Goal: Transaction & Acquisition: Purchase product/service

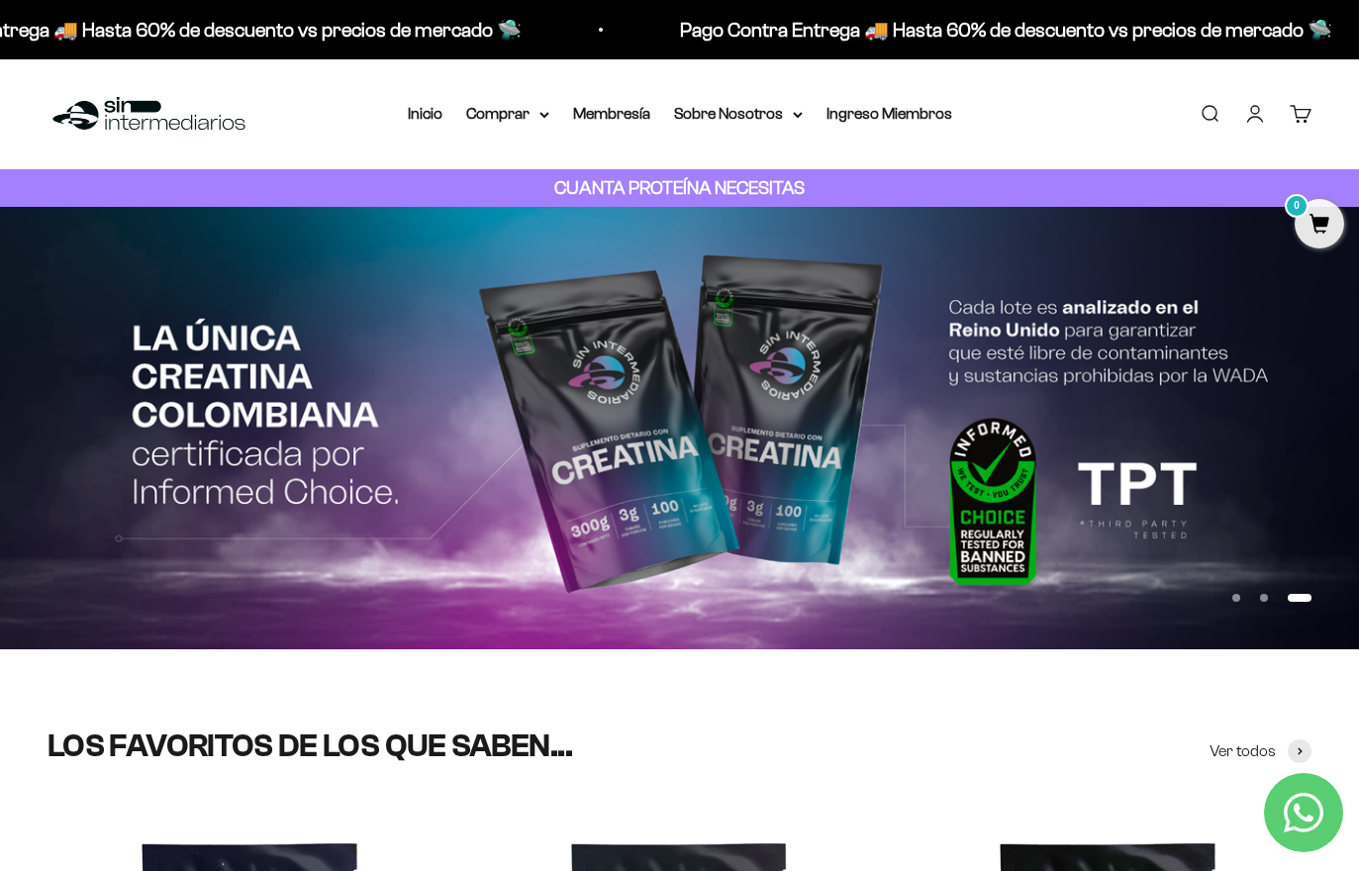
click at [506, 113] on summary "Comprar" at bounding box center [507, 114] width 83 height 26
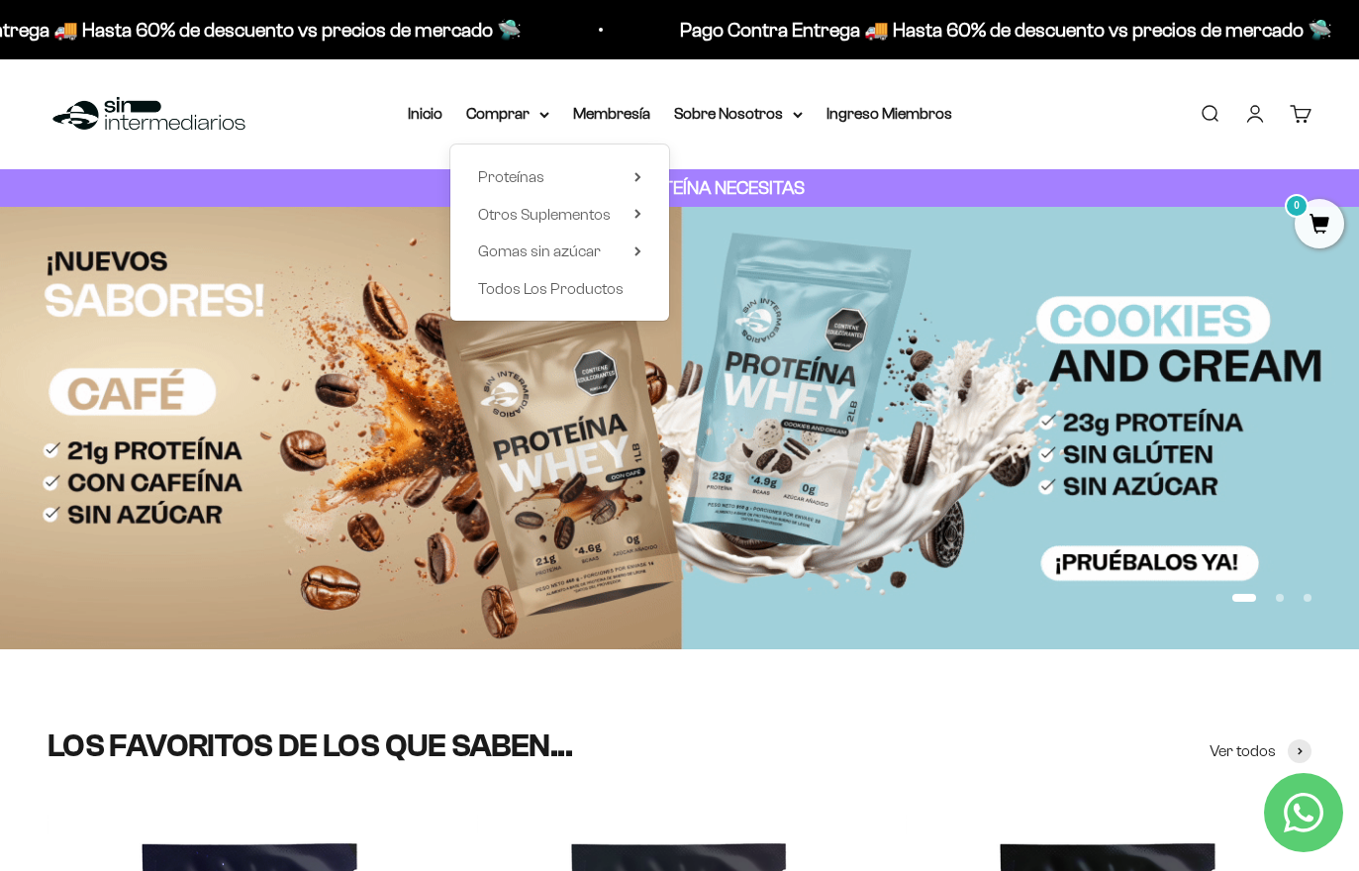
click at [507, 258] on span "Gomas sin azúcar" at bounding box center [539, 251] width 123 height 17
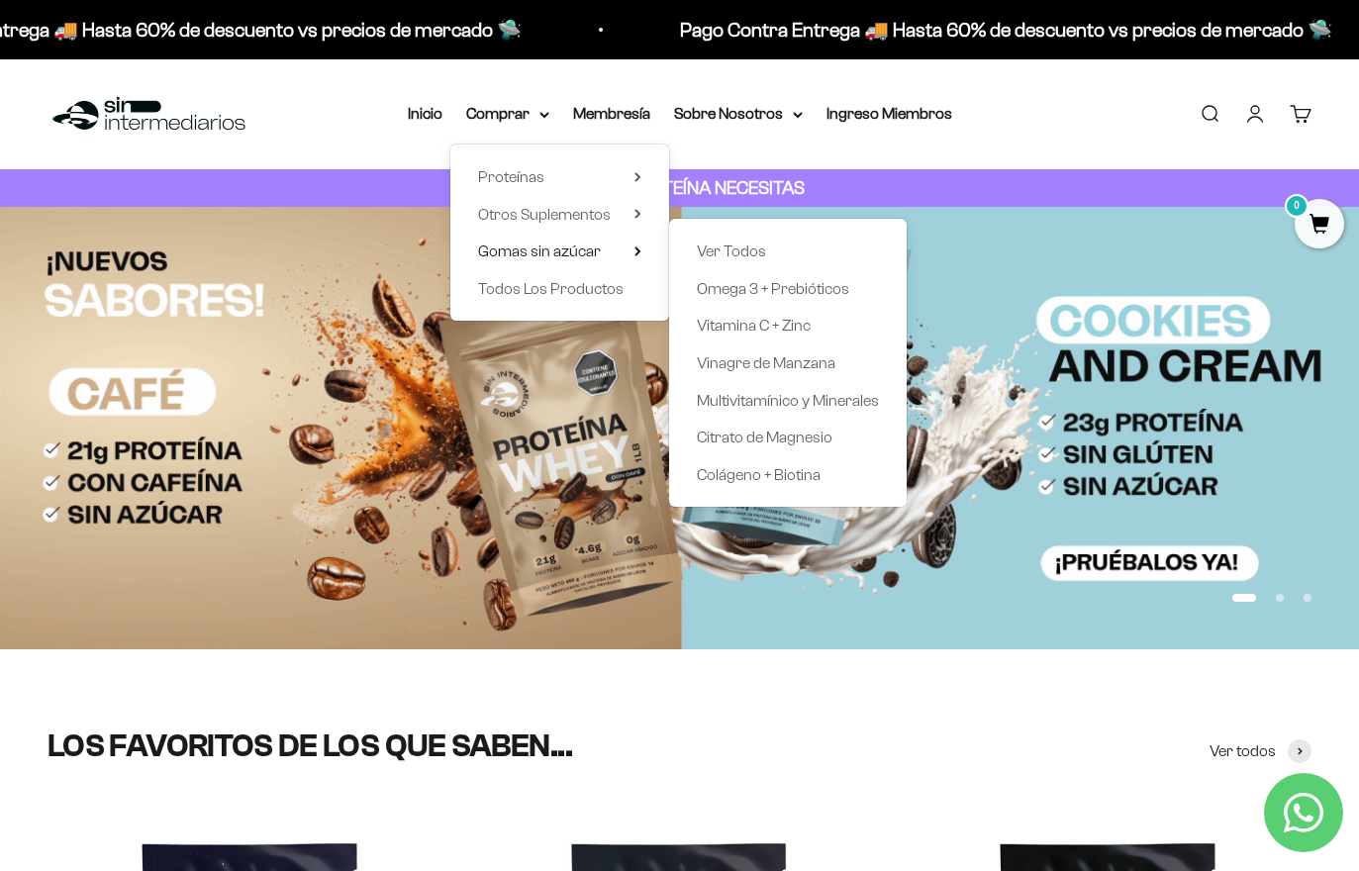
click at [510, 282] on span "Todos Los Productos" at bounding box center [551, 288] width 146 height 17
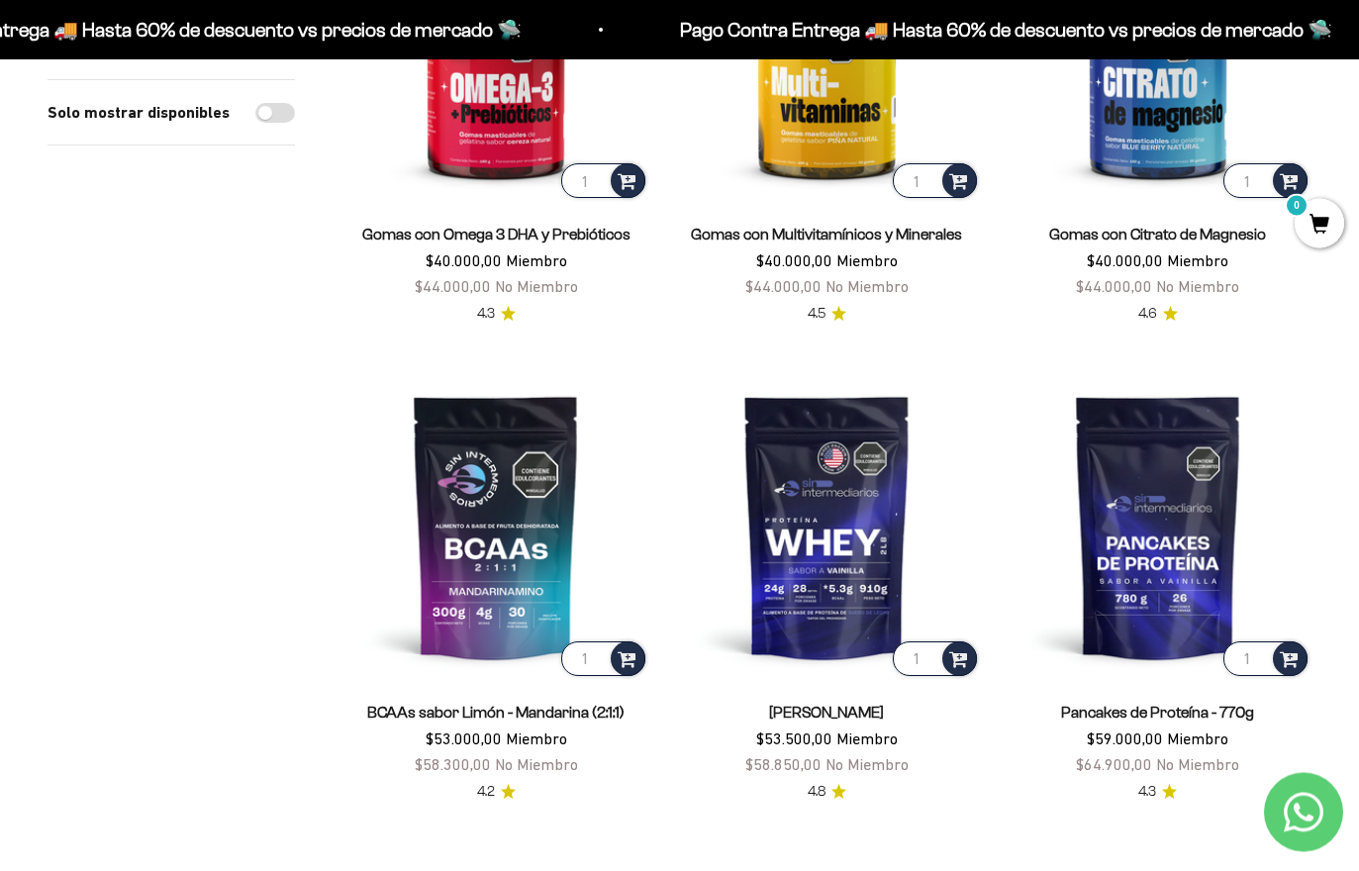
scroll to position [806, 0]
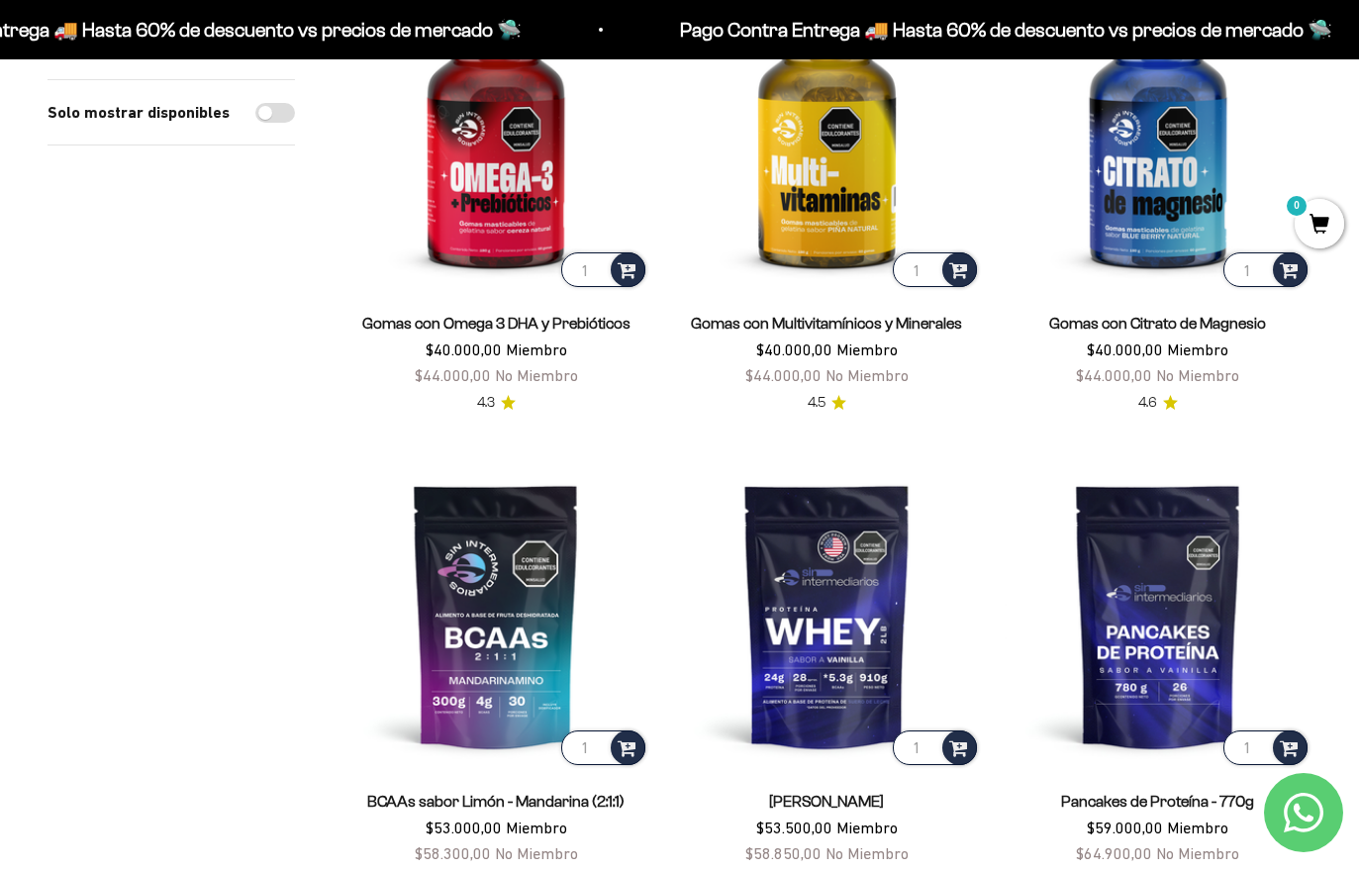
click at [441, 565] on img at bounding box center [496, 615] width 307 height 307
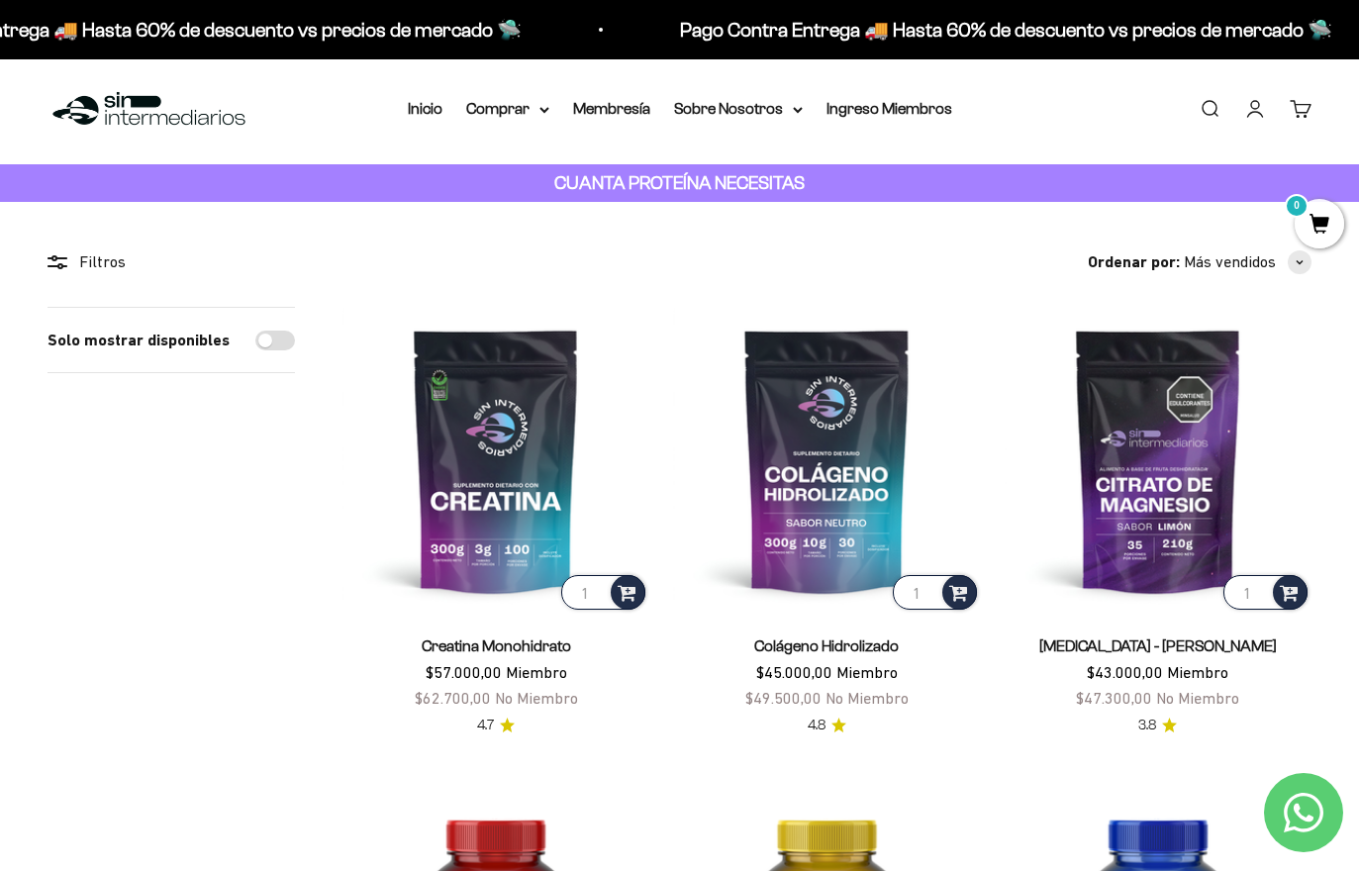
scroll to position [0, 0]
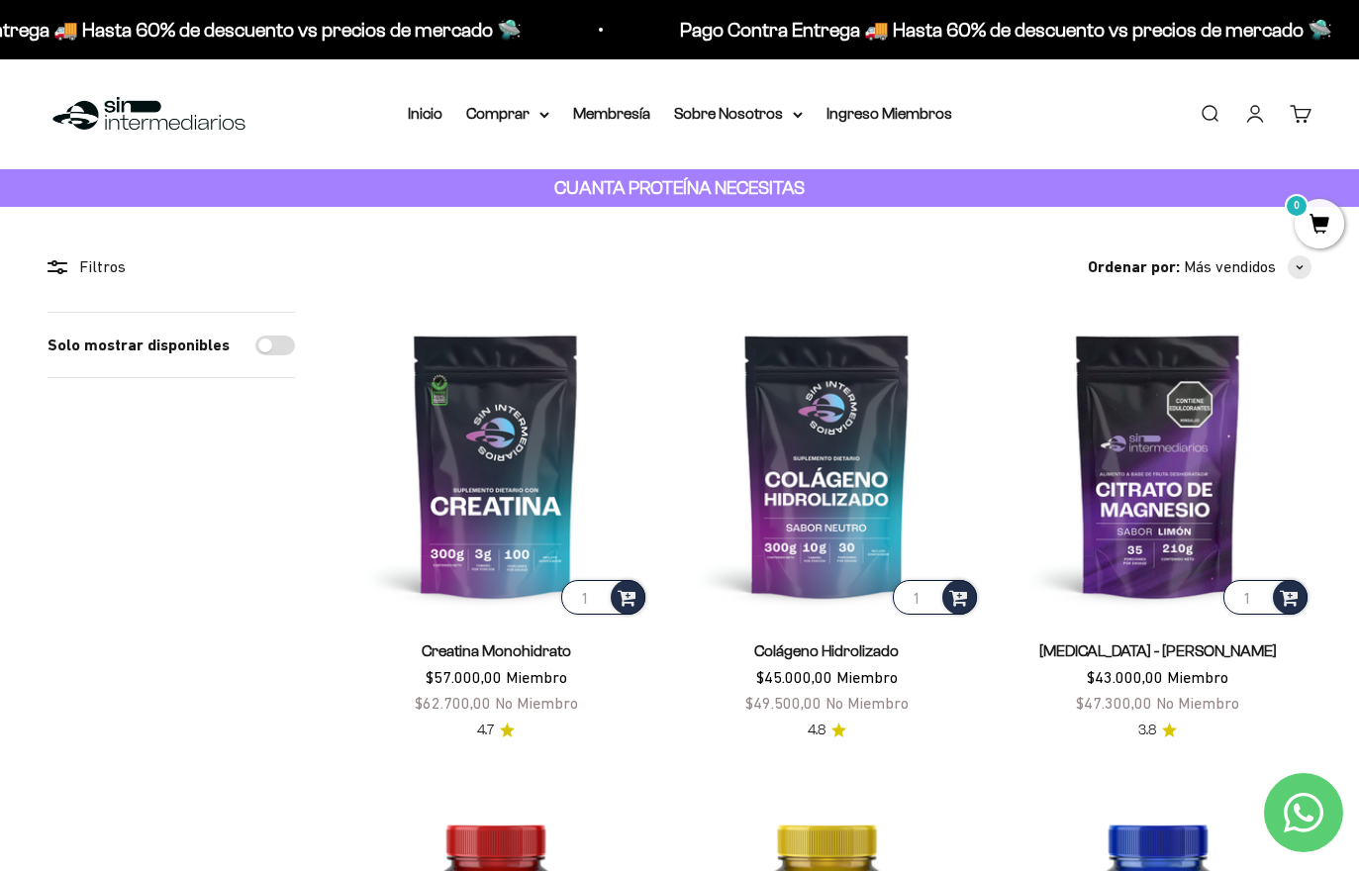
click at [449, 466] on img at bounding box center [496, 465] width 307 height 307
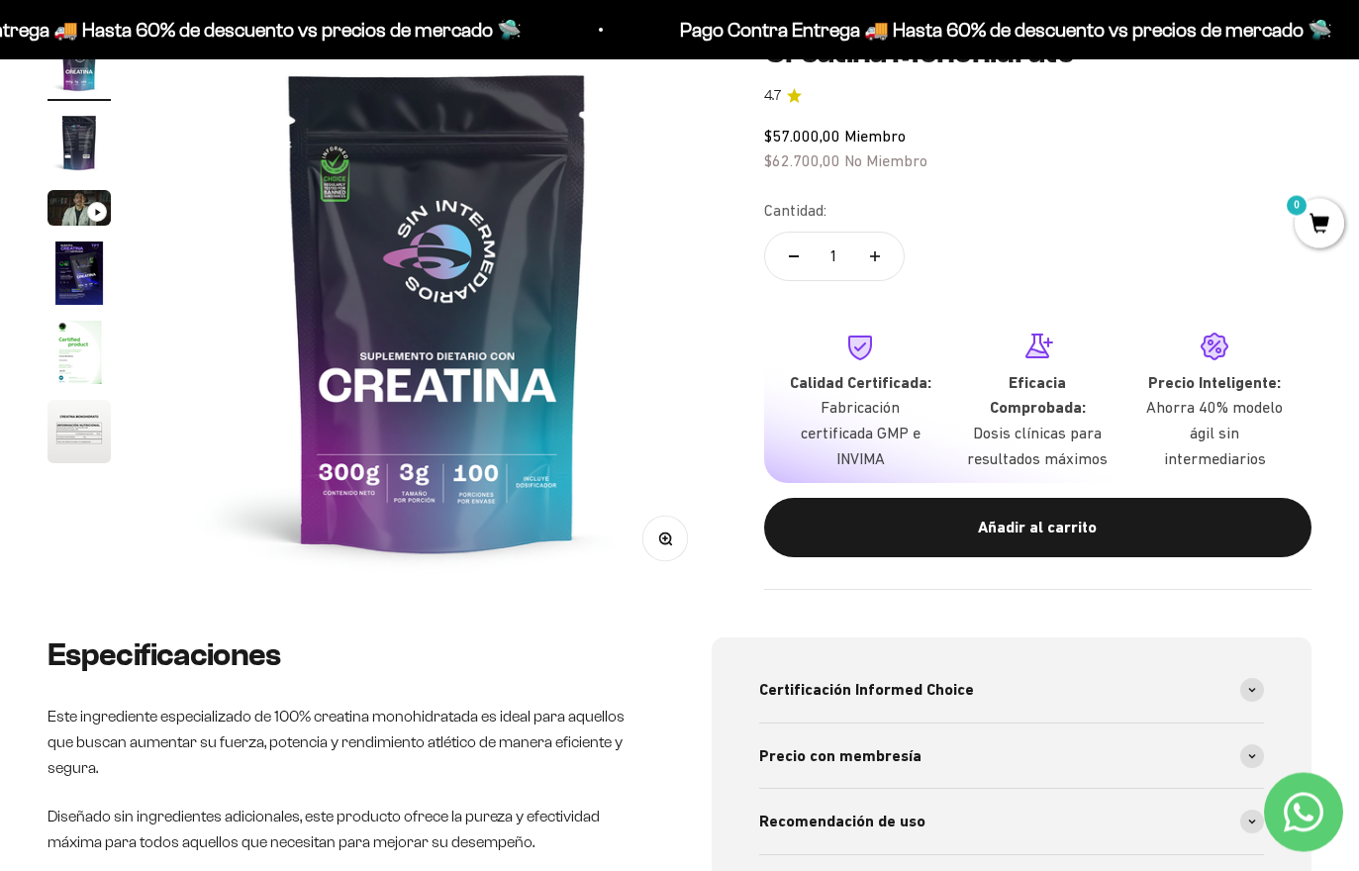
scroll to position [222, 0]
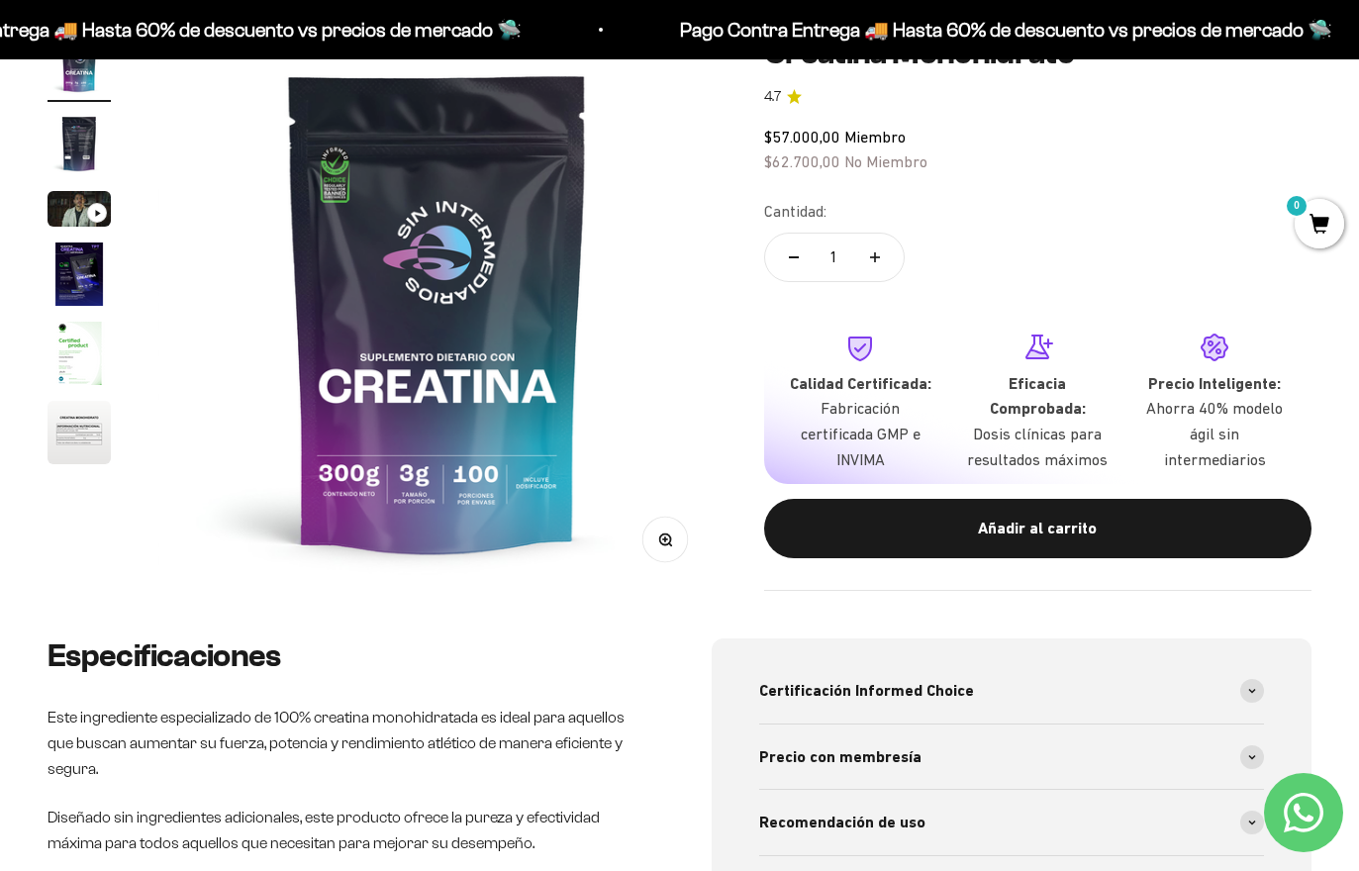
click at [69, 290] on img "Ir al artículo 4" at bounding box center [79, 274] width 63 height 63
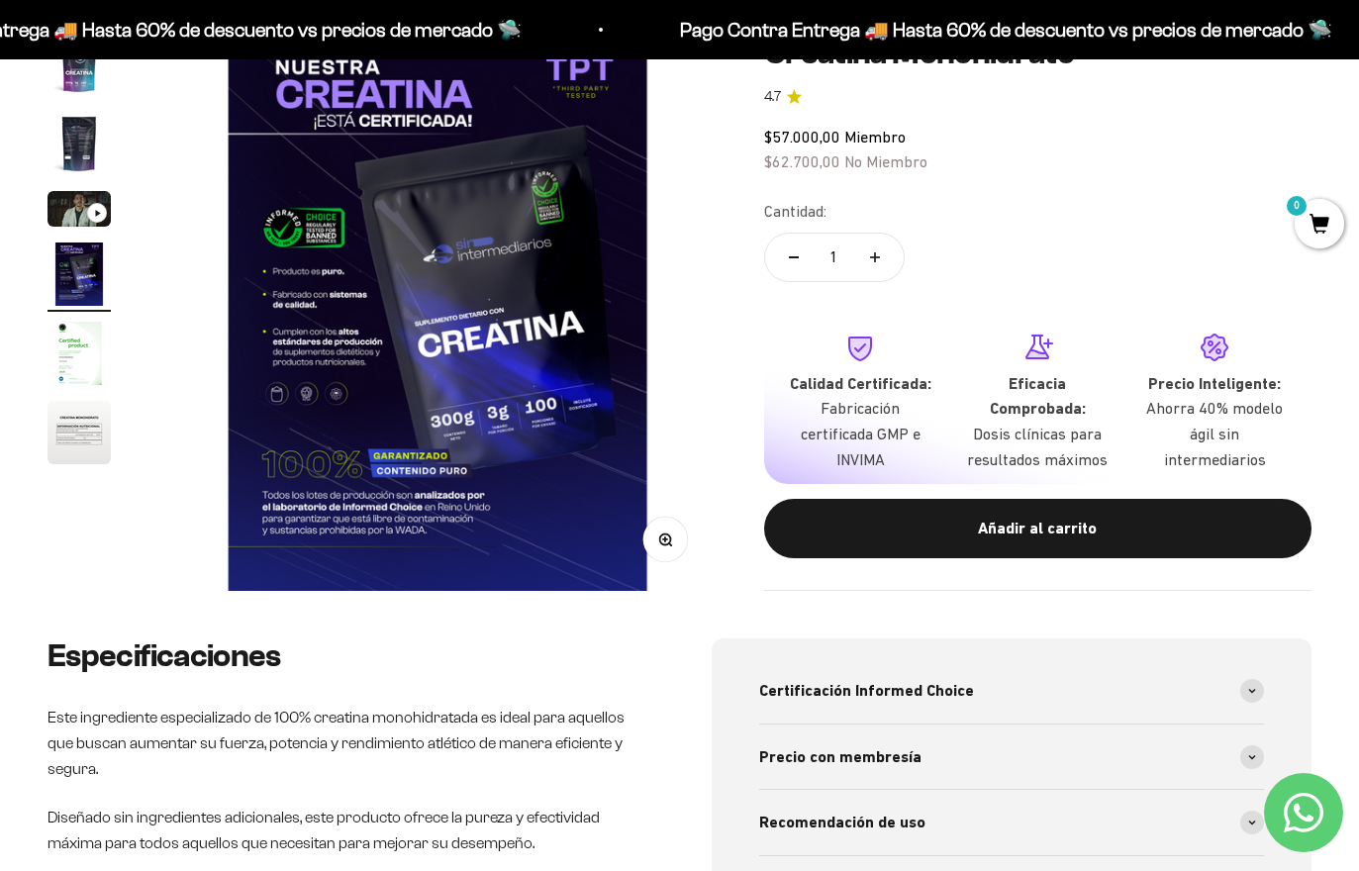
click at [72, 370] on img "Ir al artículo 5" at bounding box center [79, 353] width 63 height 63
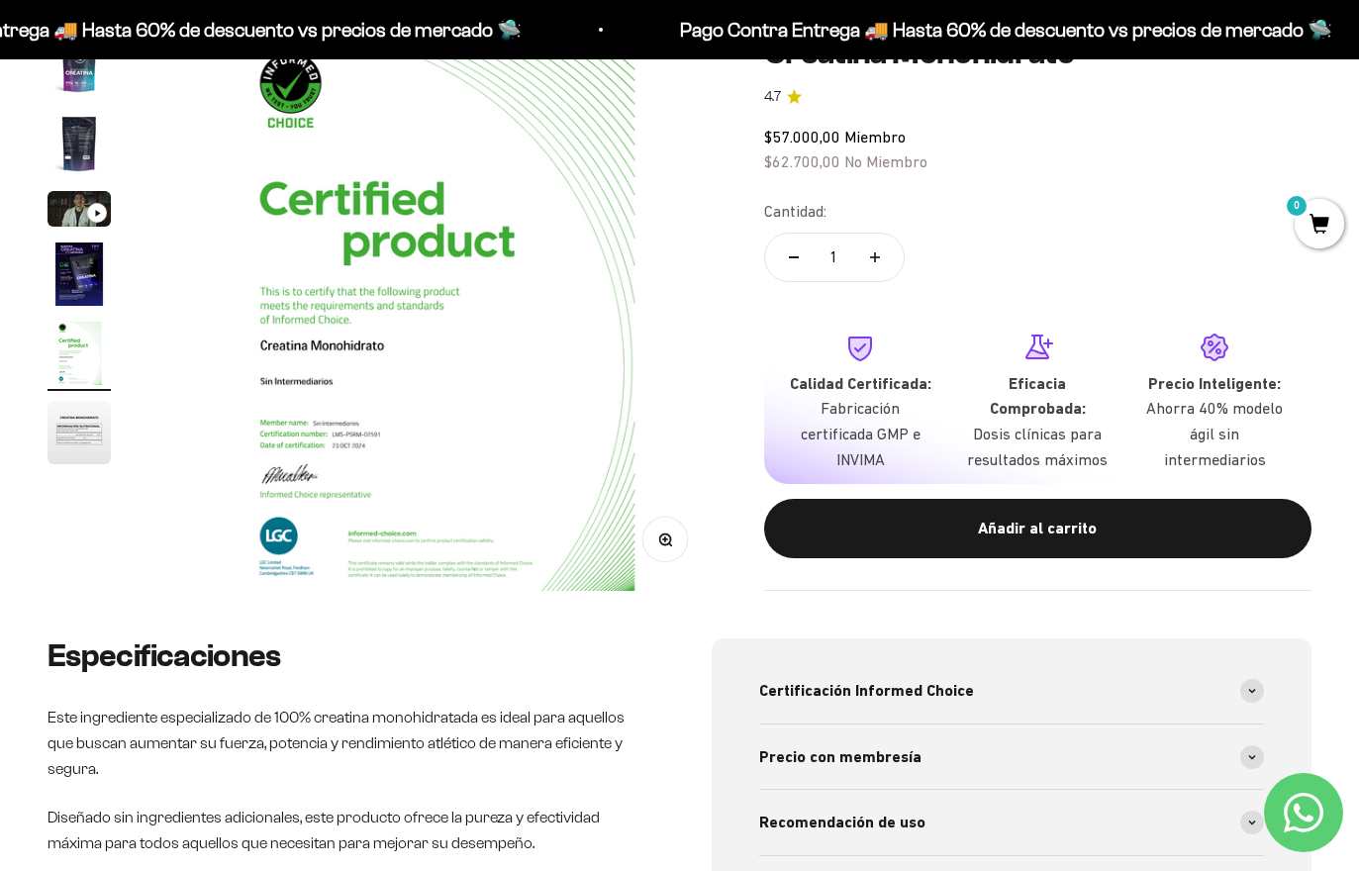
click at [61, 441] on img "Ir al artículo 6" at bounding box center [79, 432] width 63 height 63
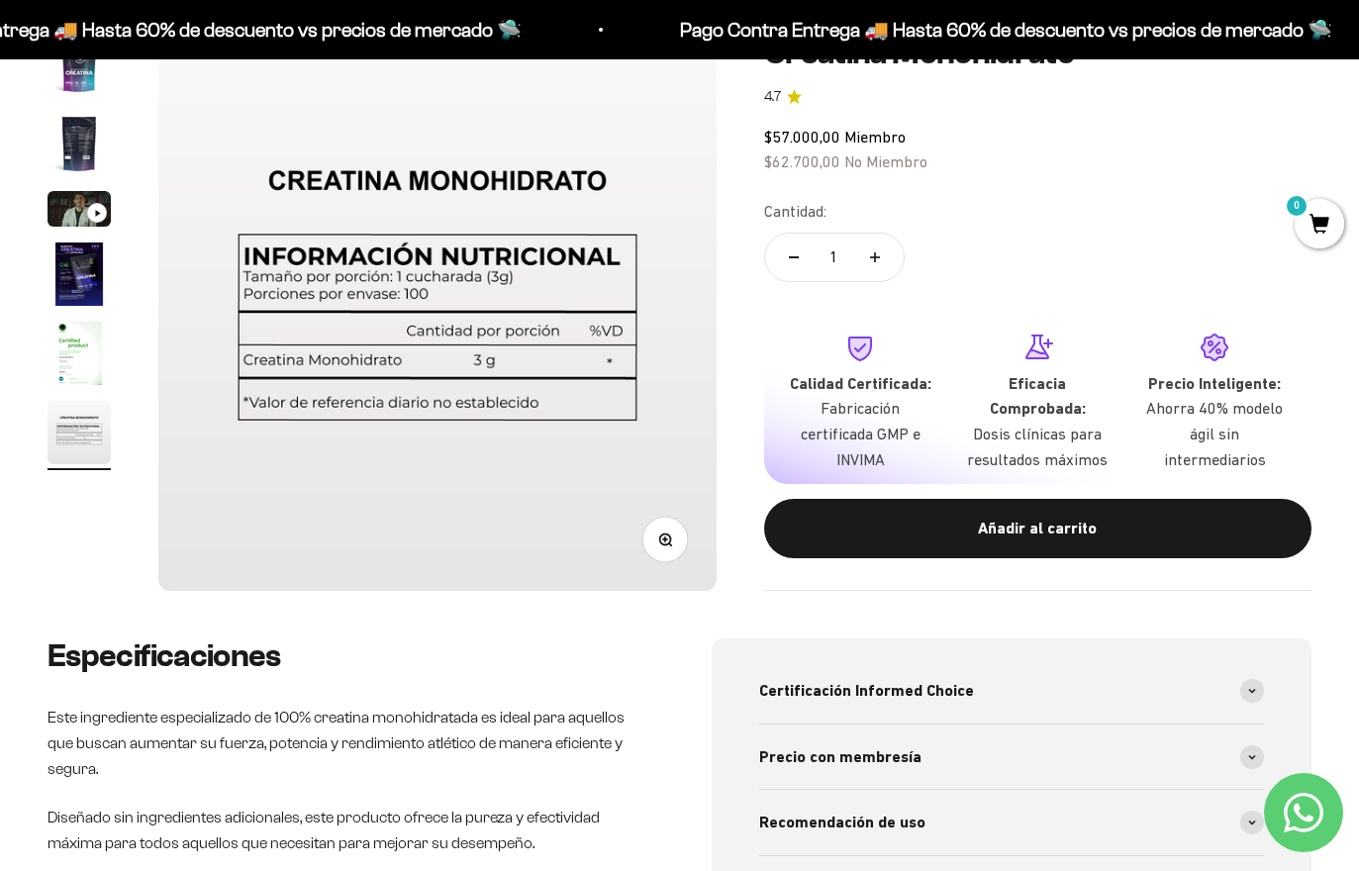
click at [61, 266] on img "Ir al artículo 4" at bounding box center [79, 274] width 63 height 63
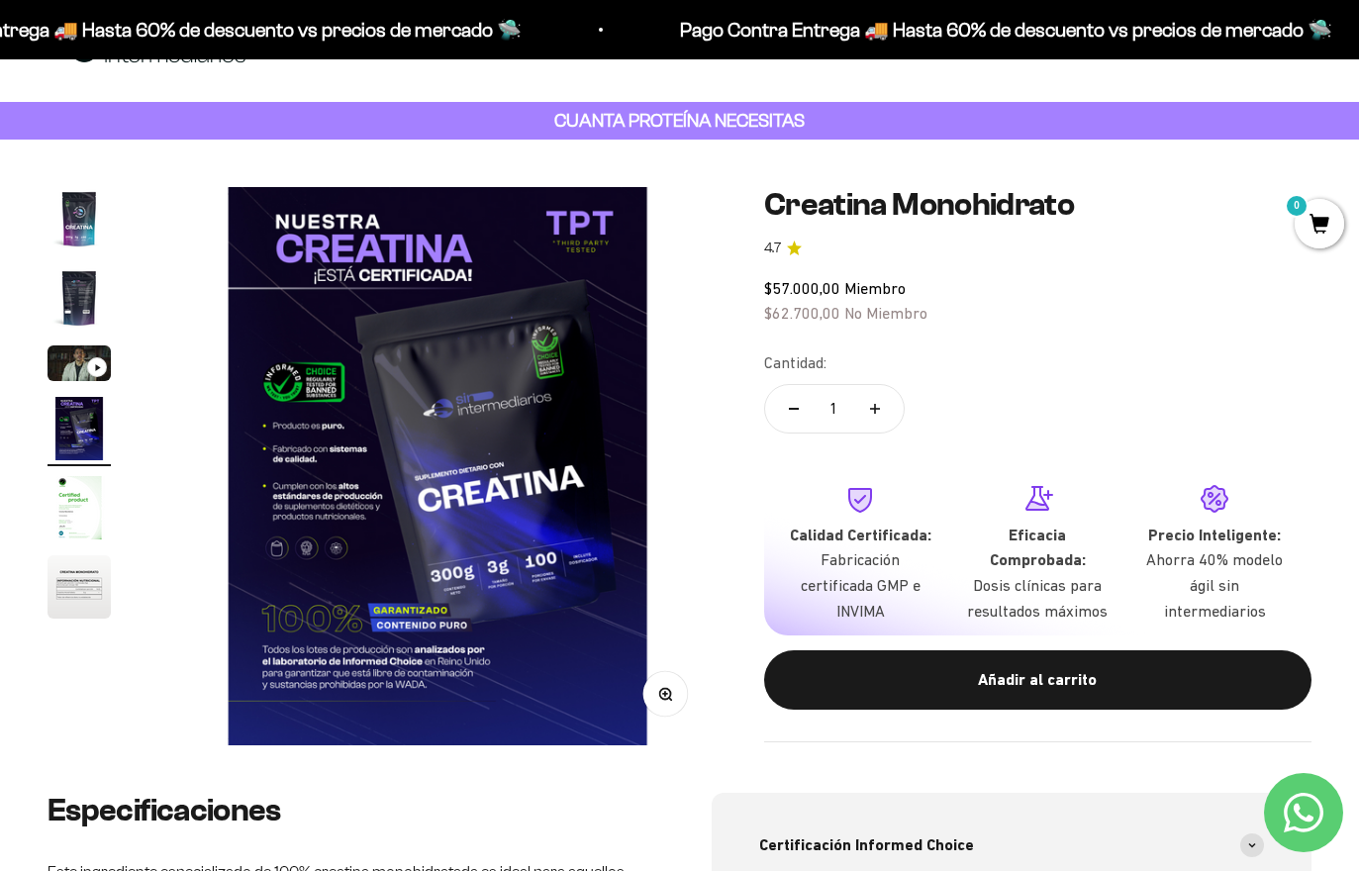
scroll to position [0, 0]
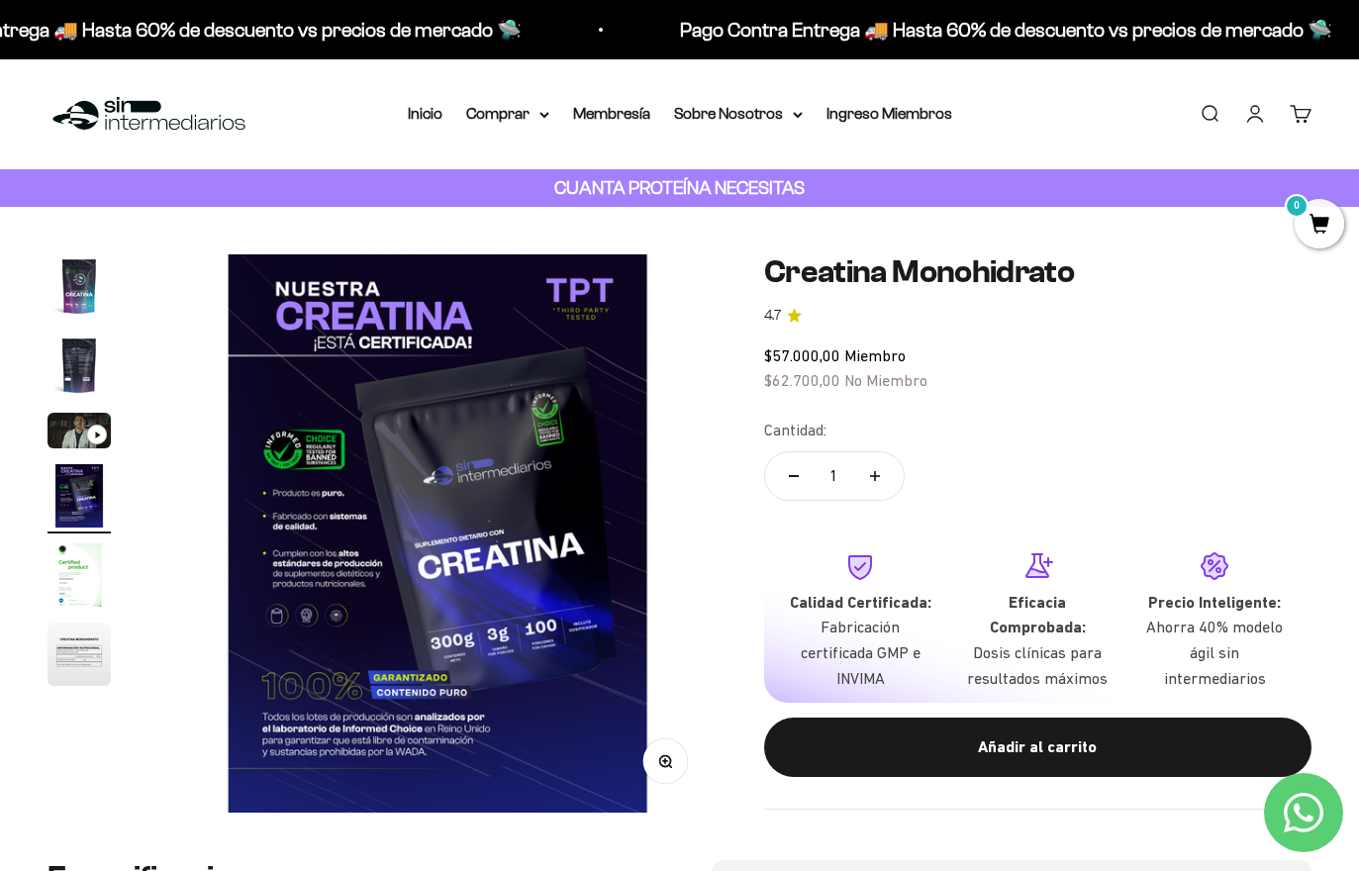
click at [1137, 740] on div "Añadir al carrito" at bounding box center [1038, 748] width 468 height 26
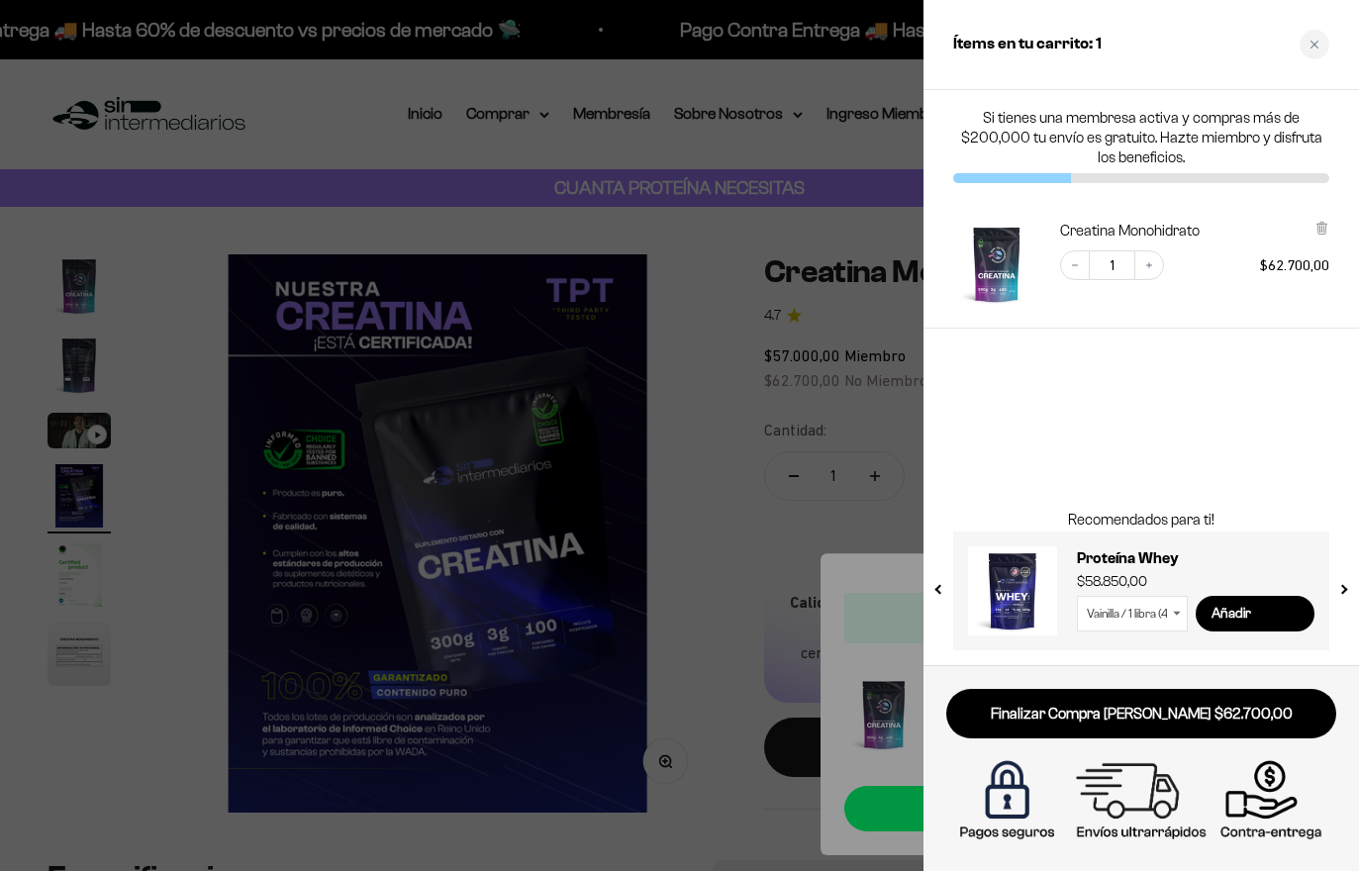
click at [1348, 597] on button "next slide / item" at bounding box center [1342, 585] width 17 height 119
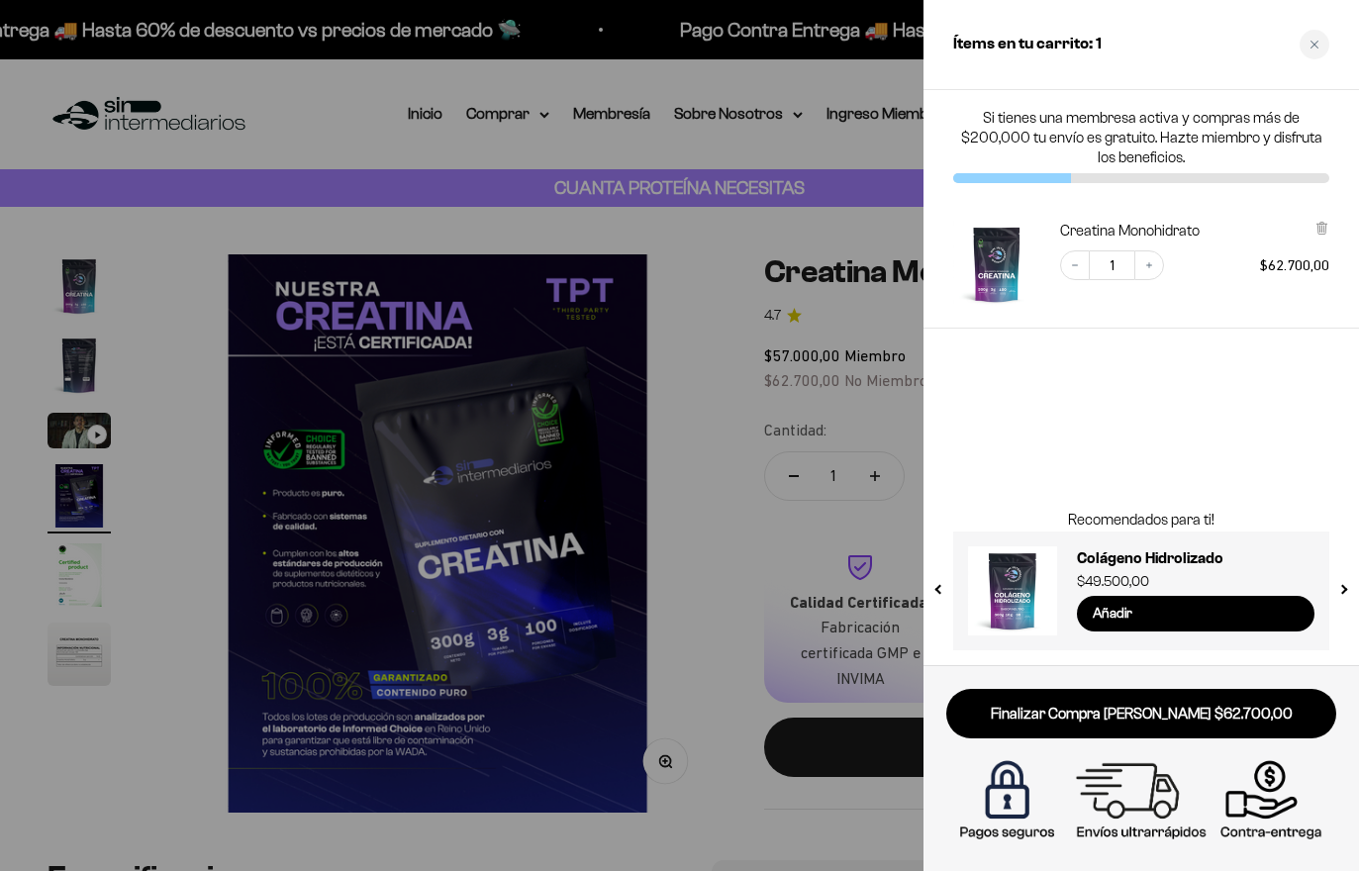
click at [1346, 601] on button "next slide / item" at bounding box center [1342, 585] width 17 height 119
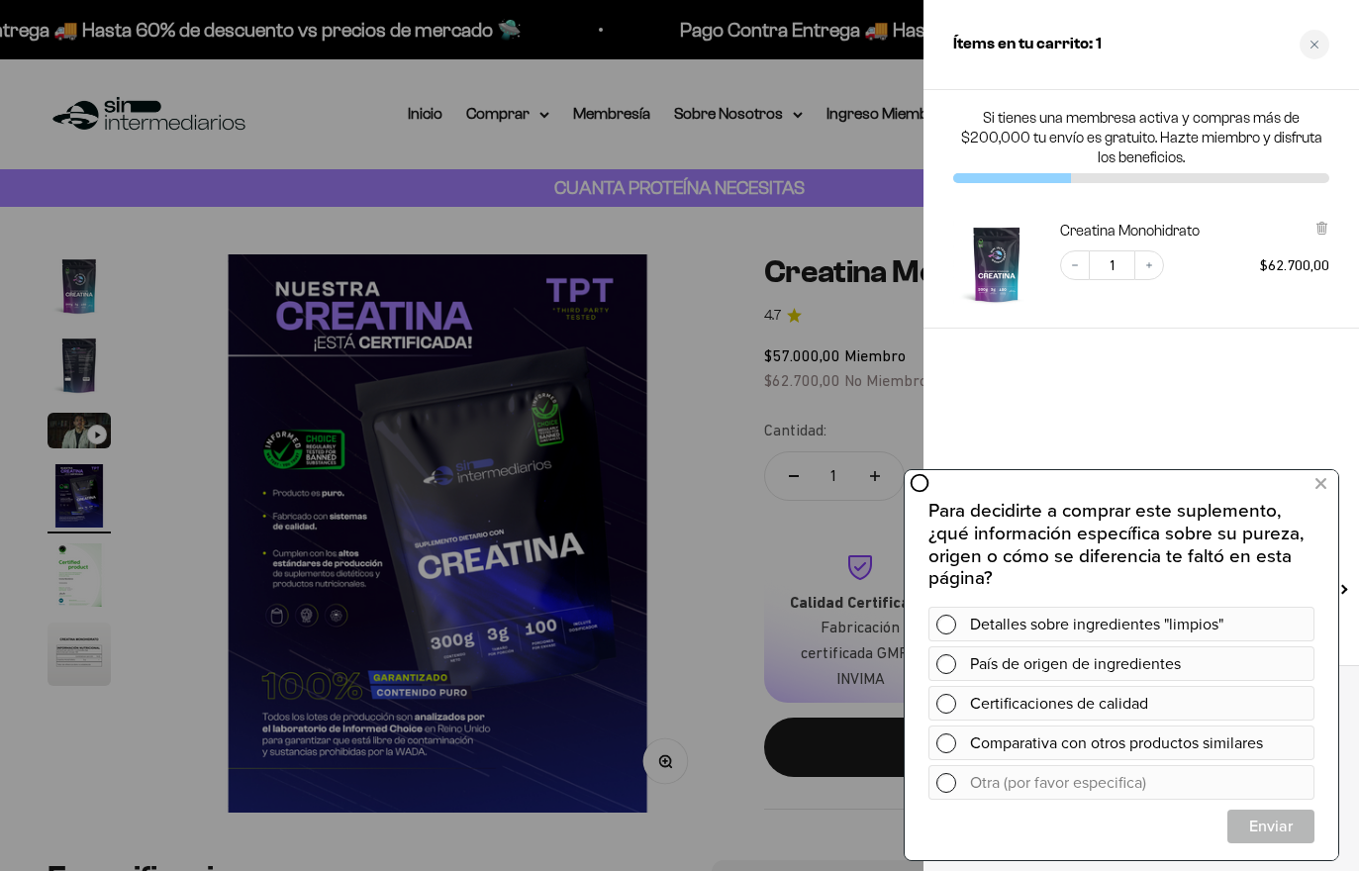
click at [1328, 487] on button at bounding box center [1321, 484] width 36 height 32
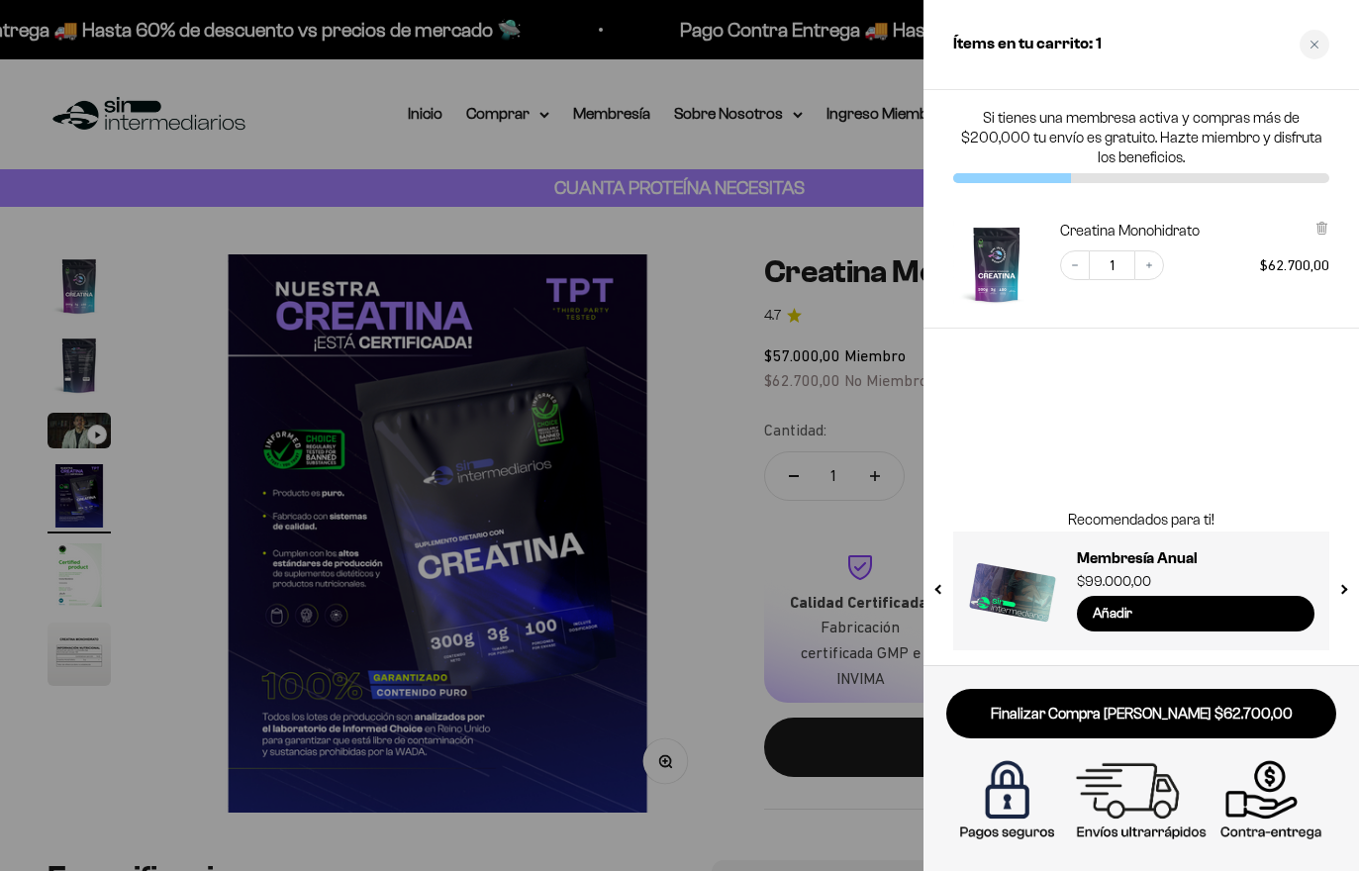
click at [1350, 606] on button "next slide / item" at bounding box center [1342, 585] width 17 height 119
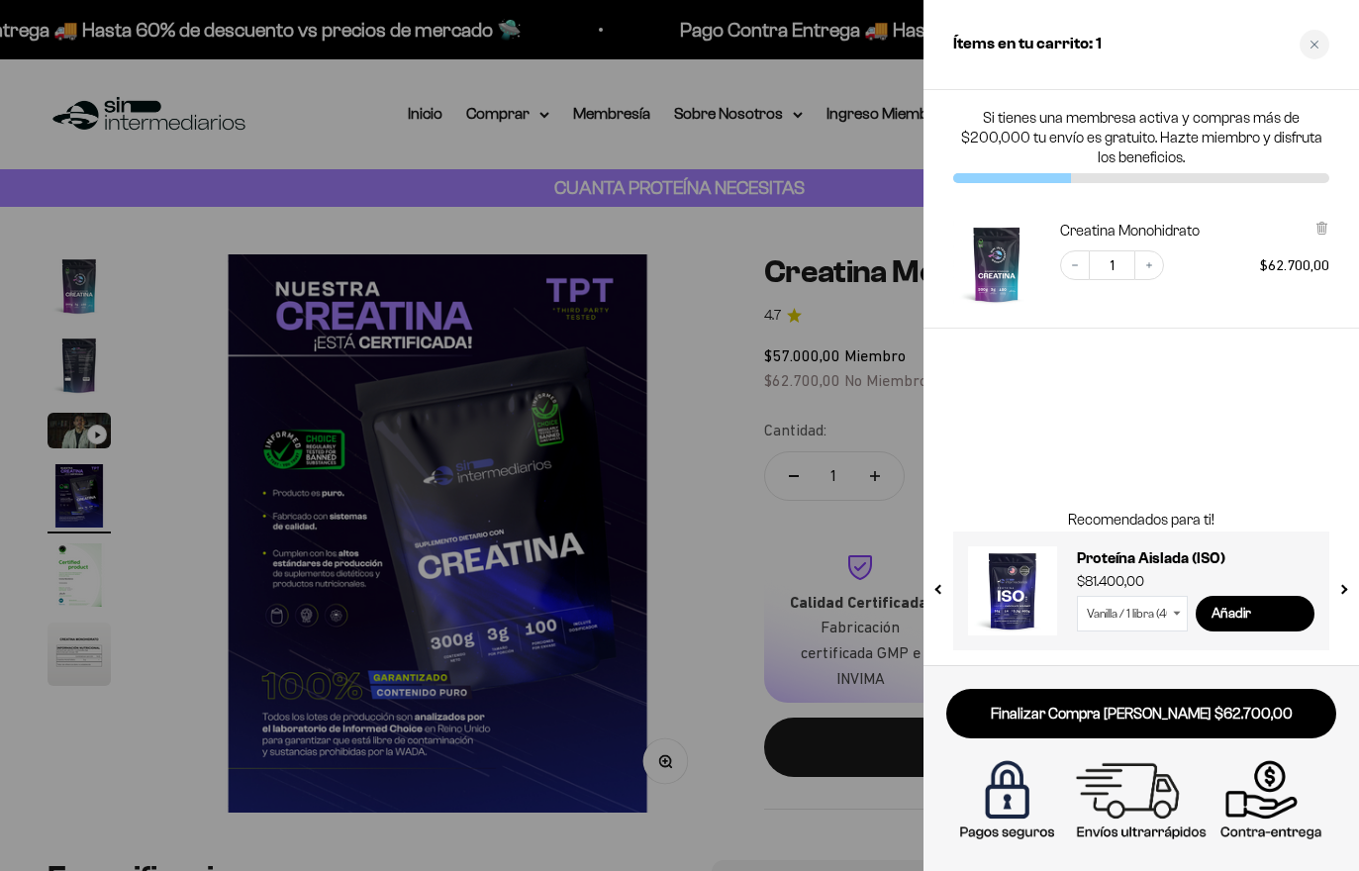
click at [1346, 602] on button "next slide / item" at bounding box center [1342, 585] width 17 height 119
click at [1349, 598] on button "next slide / item" at bounding box center [1342, 585] width 17 height 119
click at [1338, 595] on button "next slide / item" at bounding box center [1342, 585] width 17 height 119
click at [1347, 593] on button "next slide / item" at bounding box center [1342, 585] width 17 height 119
click at [1345, 604] on button "next slide / item" at bounding box center [1342, 585] width 17 height 119
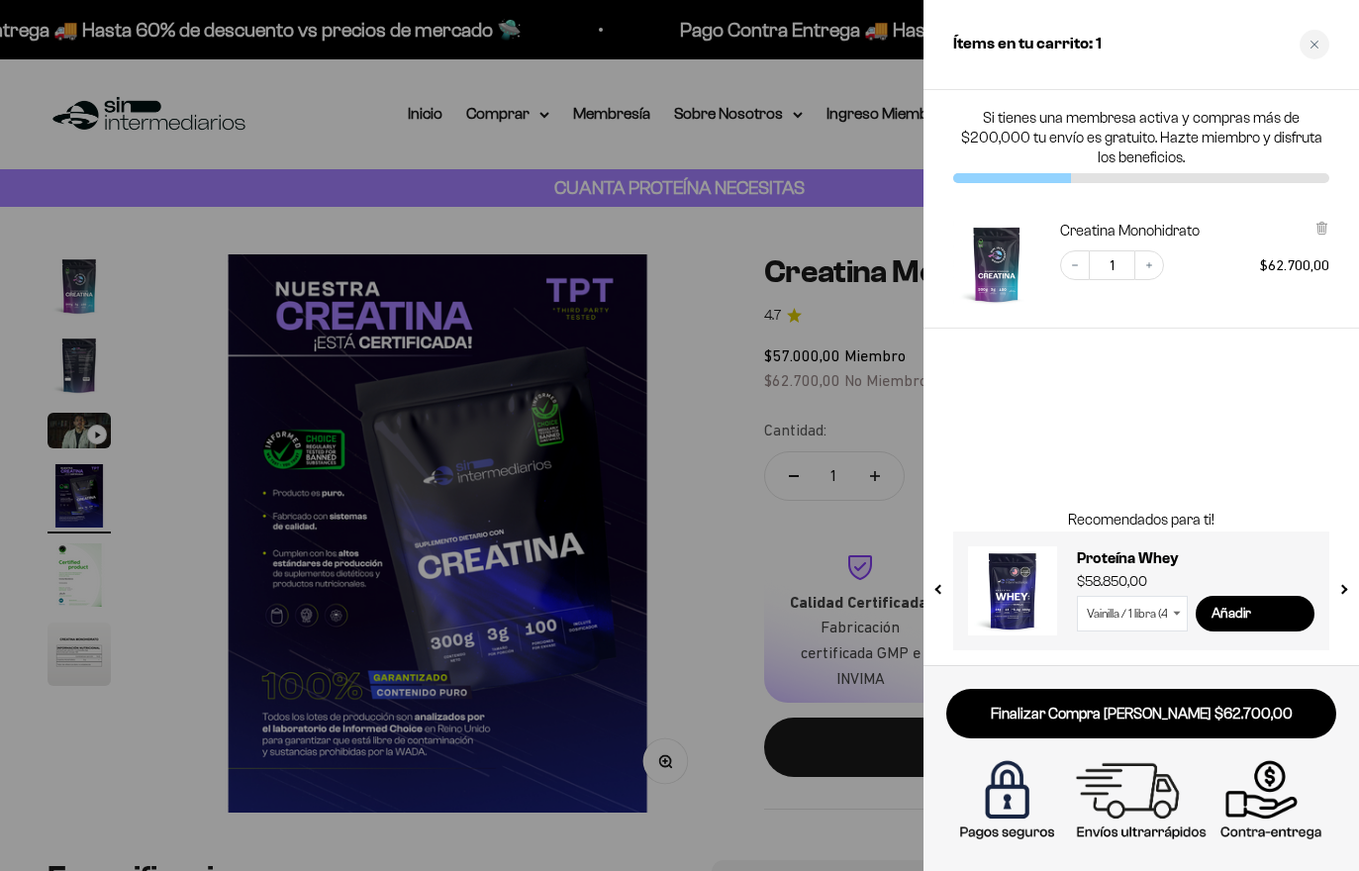
click at [1321, 46] on div "Close cart" at bounding box center [1315, 45] width 30 height 30
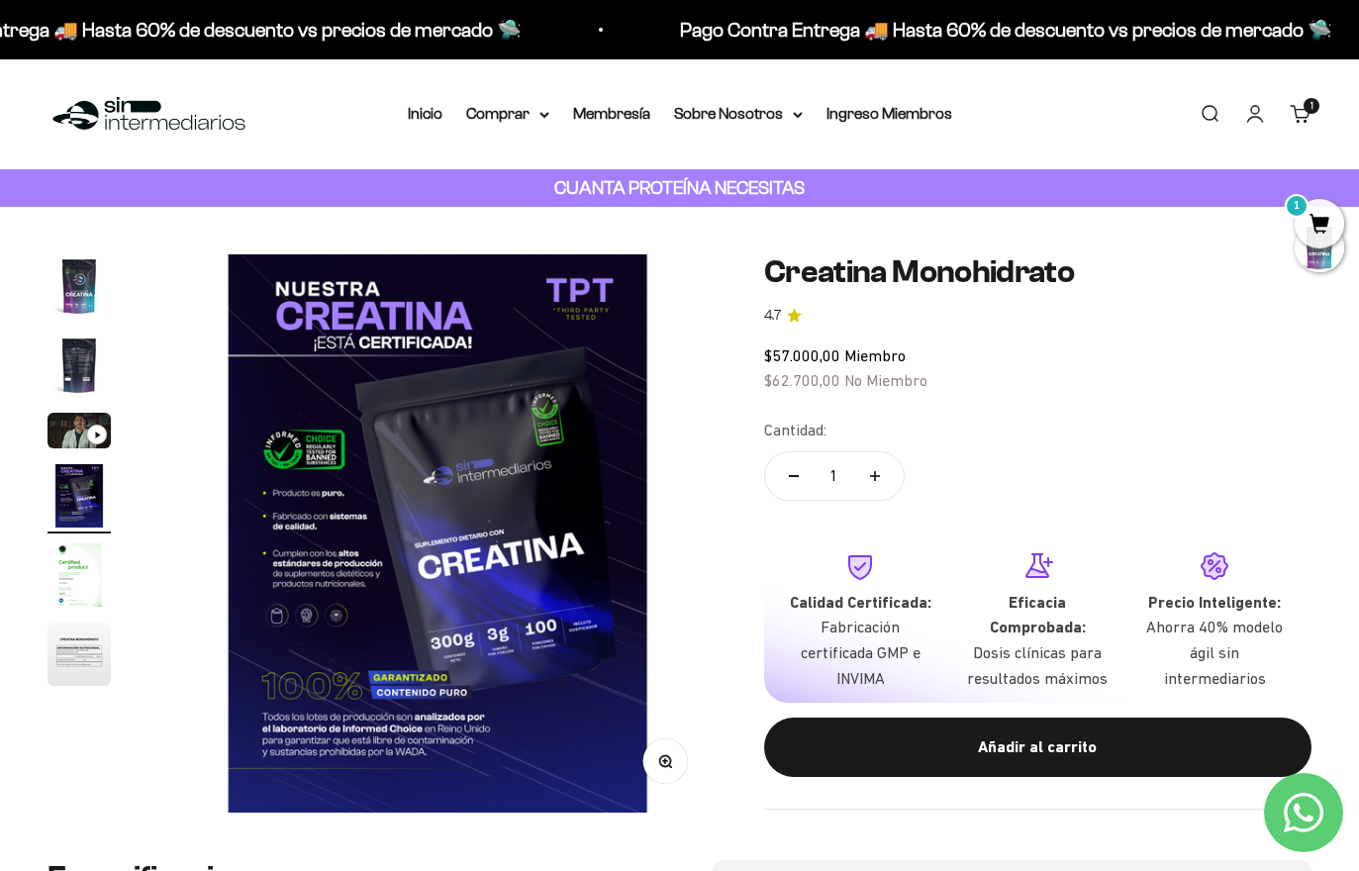
click at [1083, 735] on div "Añadir al carrito" at bounding box center [1038, 748] width 468 height 26
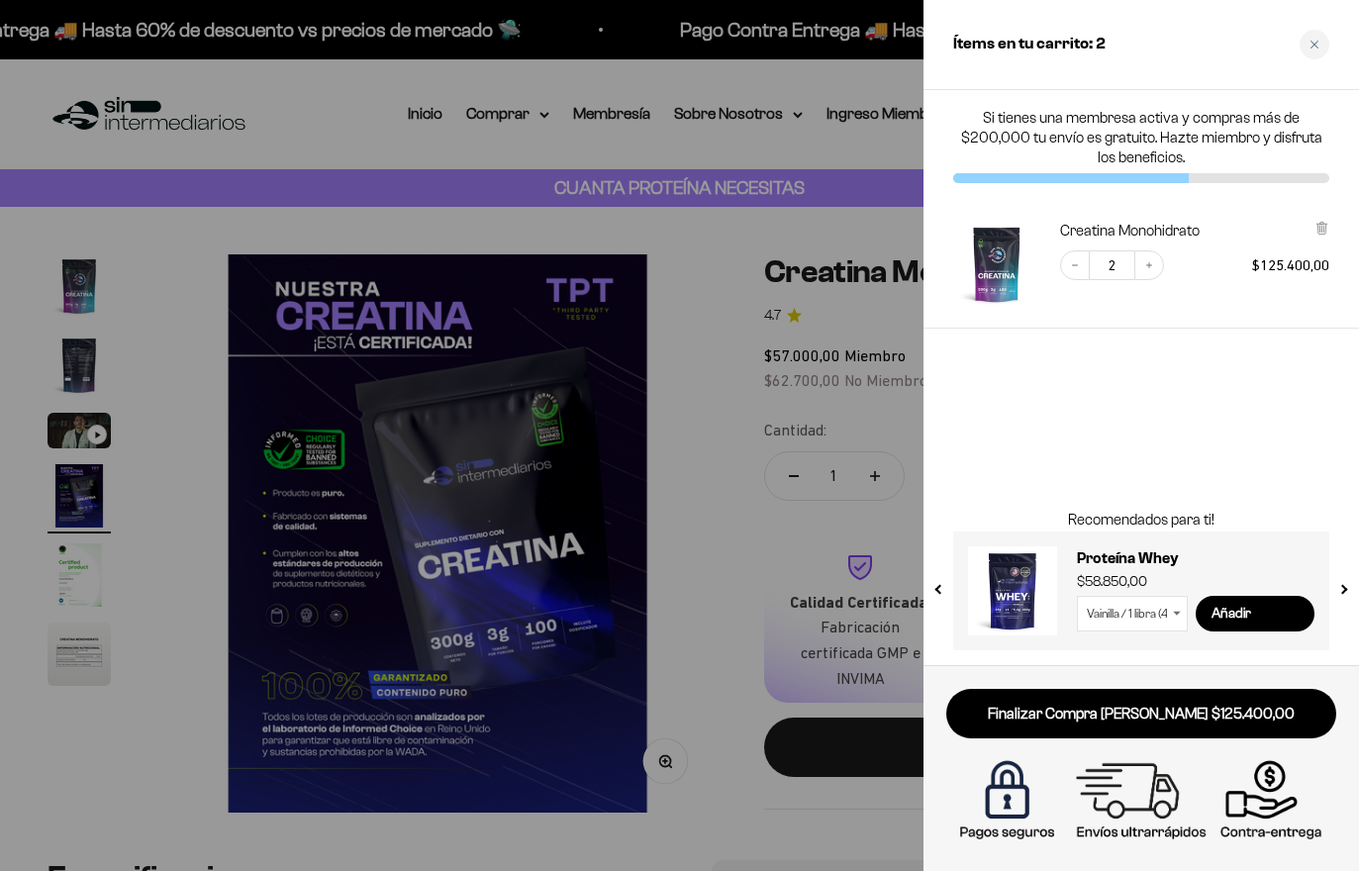
click at [1079, 275] on button "Decrease quantity" at bounding box center [1075, 265] width 30 height 30
click at [1263, 716] on link "Finalizar Compra [PERSON_NAME] $62.700,00" at bounding box center [1141, 714] width 390 height 50
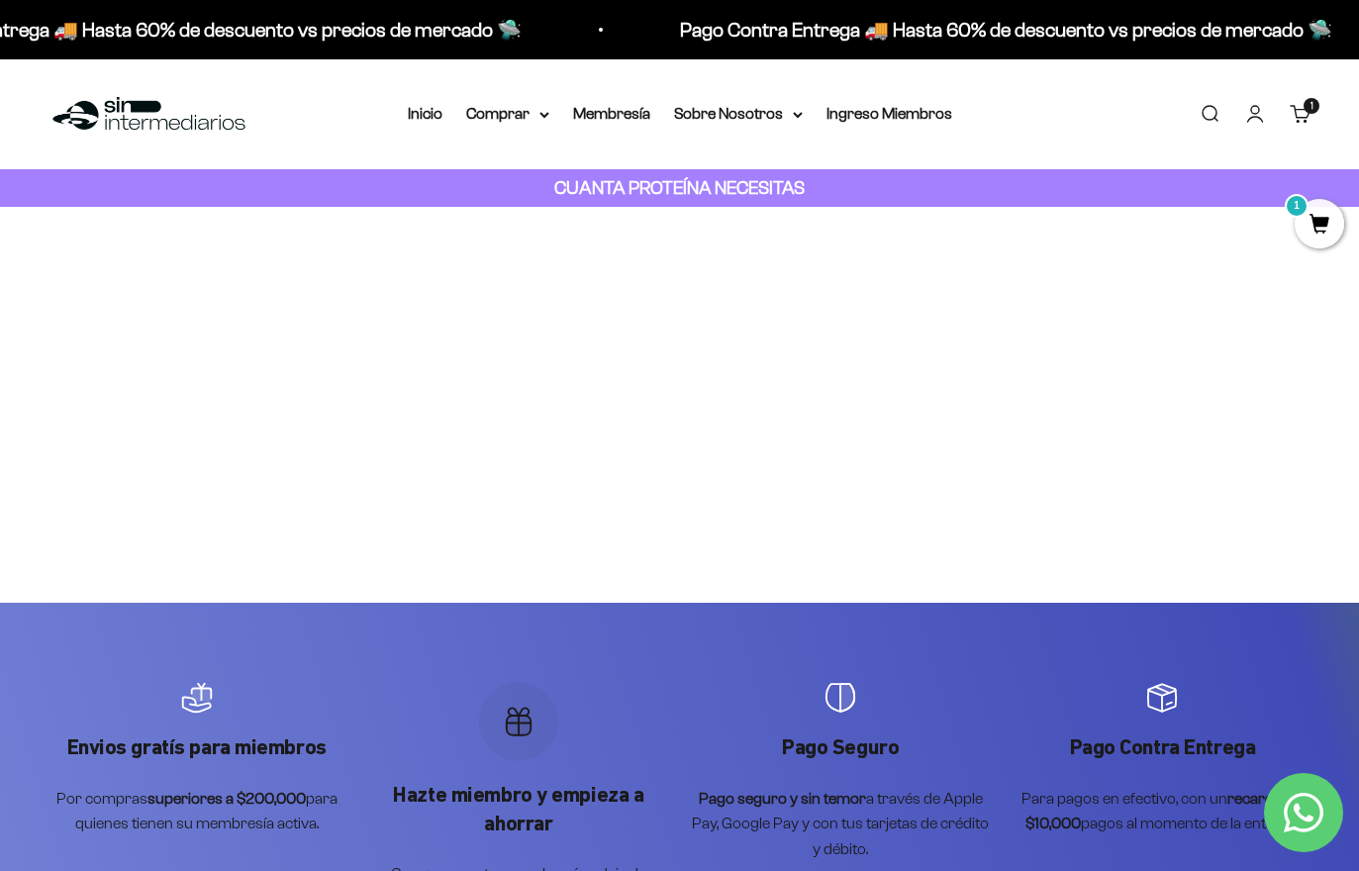
click at [1324, 235] on span "1" at bounding box center [1319, 223] width 49 height 49
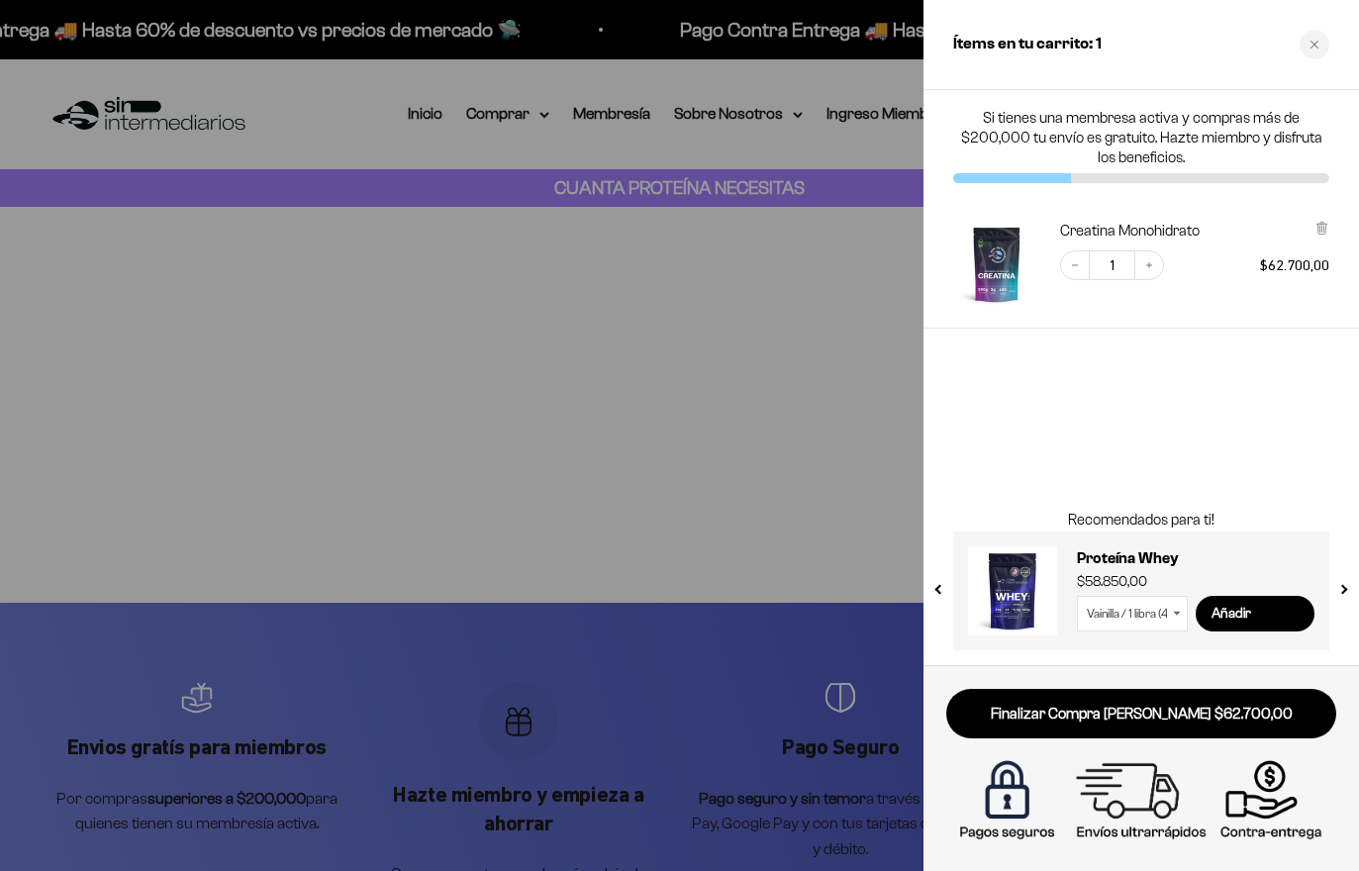
click at [1271, 715] on link "Finalizar Compra [PERSON_NAME] $62.700,00" at bounding box center [1141, 714] width 390 height 50
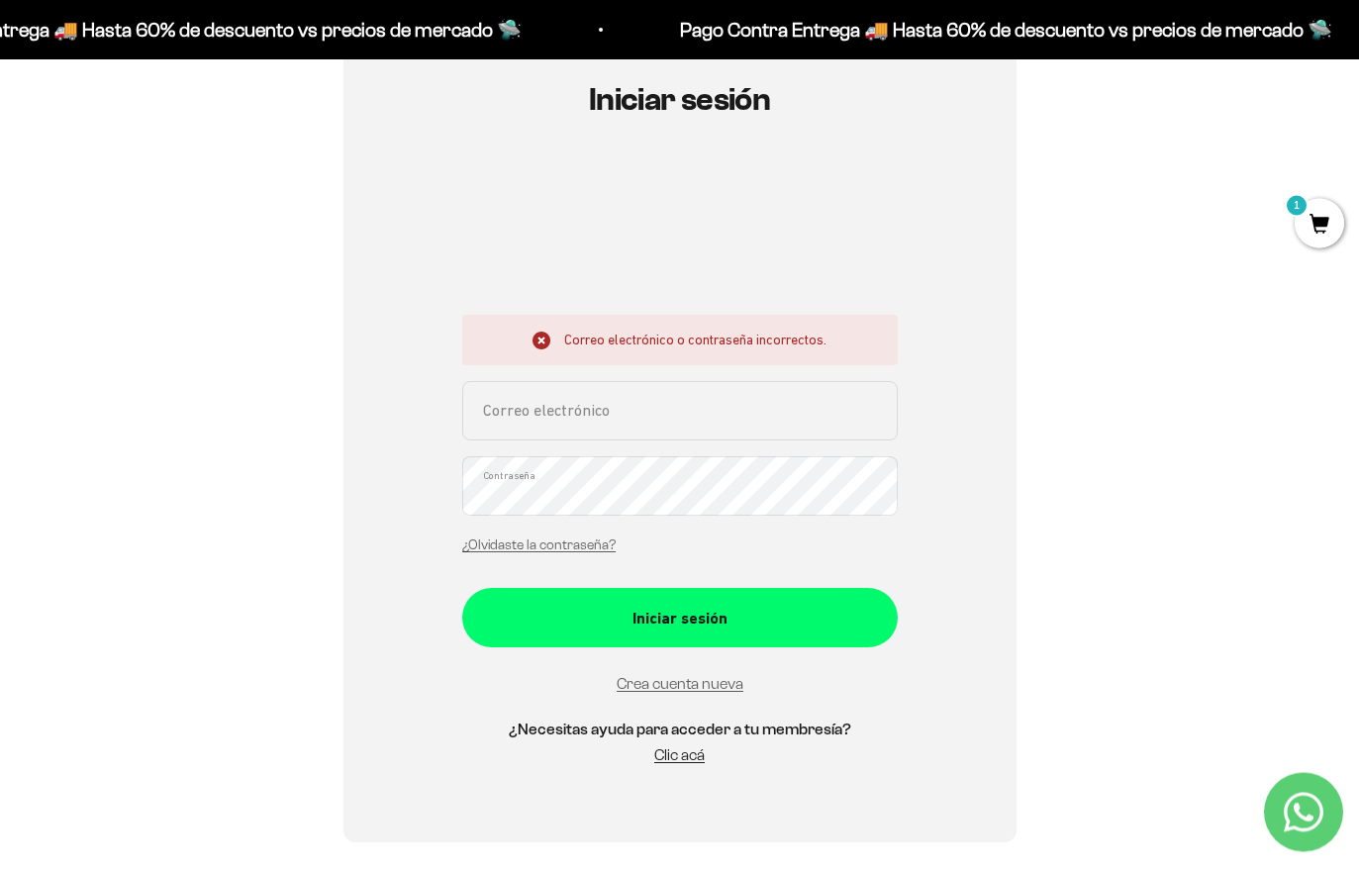
scroll to position [220, 0]
click at [691, 404] on input "Correo electrónico" at bounding box center [680, 410] width 436 height 59
type input "camilocardenaz95@gmail.com"
click at [679, 616] on button "Iniciar sesión" at bounding box center [680, 617] width 436 height 59
click at [772, 615] on div "Iniciar sesión" at bounding box center [680, 609] width 356 height 26
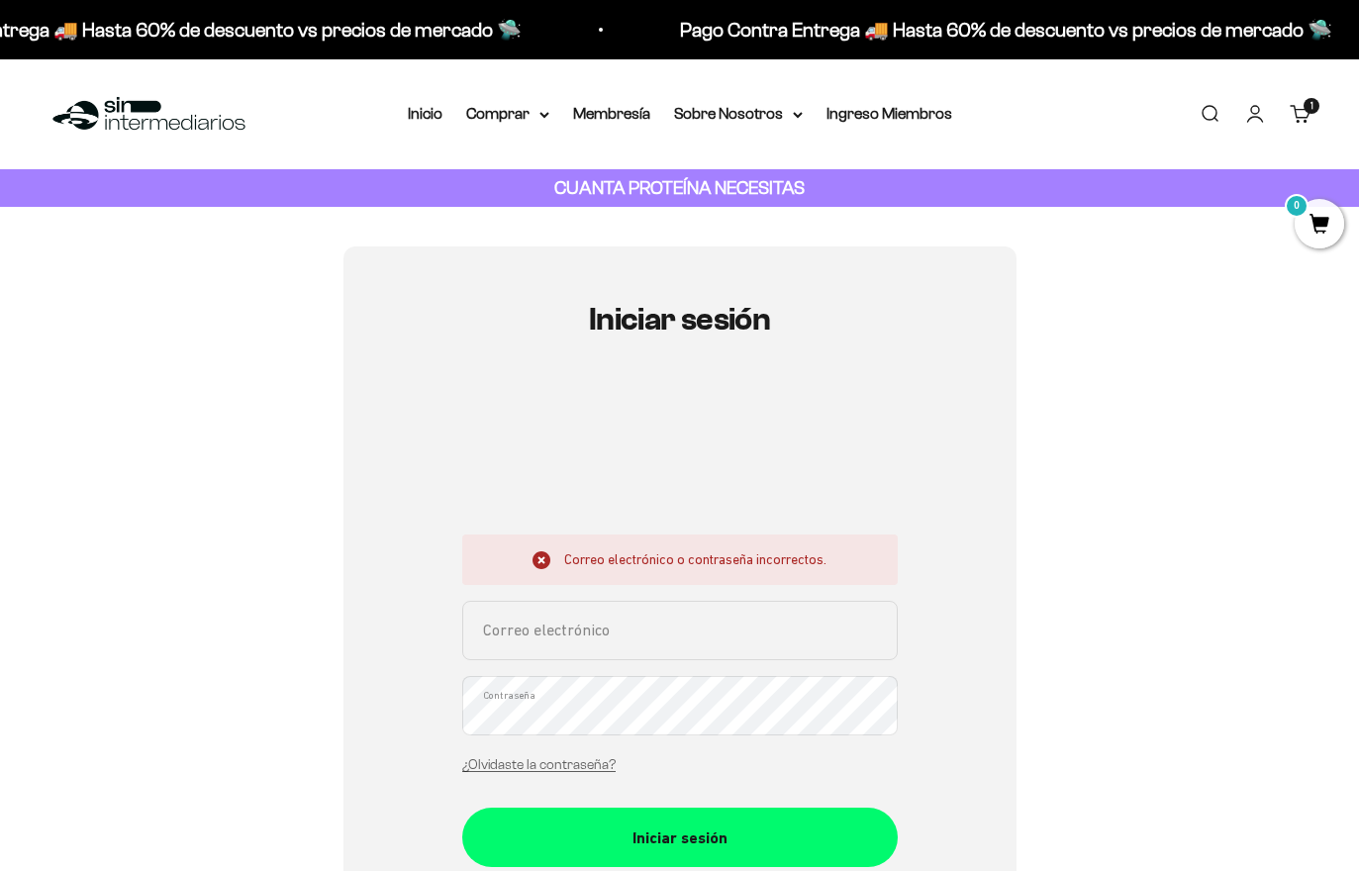
scroll to position [344, 0]
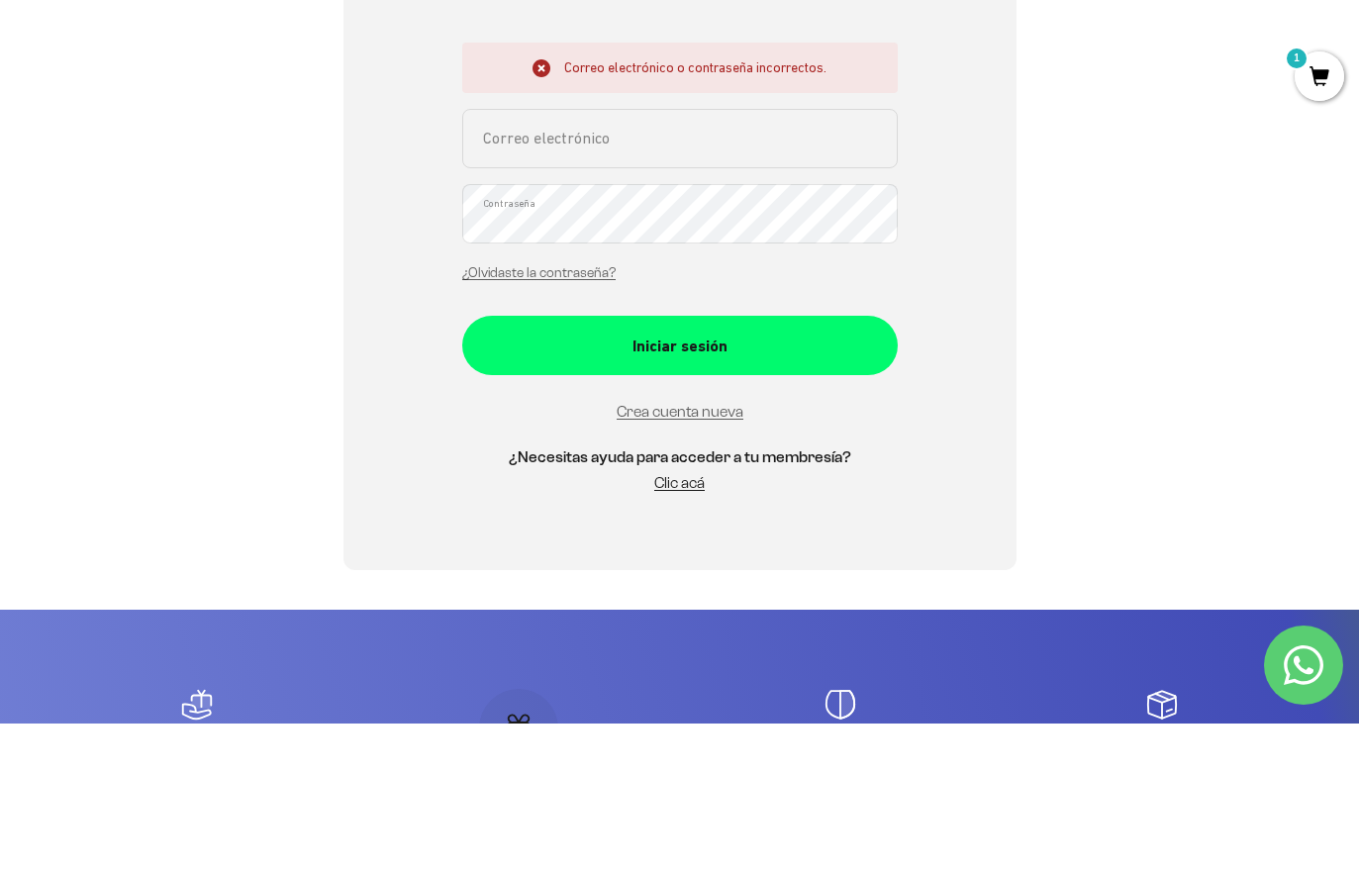
click at [732, 567] on link "Crea cuenta nueva" at bounding box center [680, 558] width 127 height 17
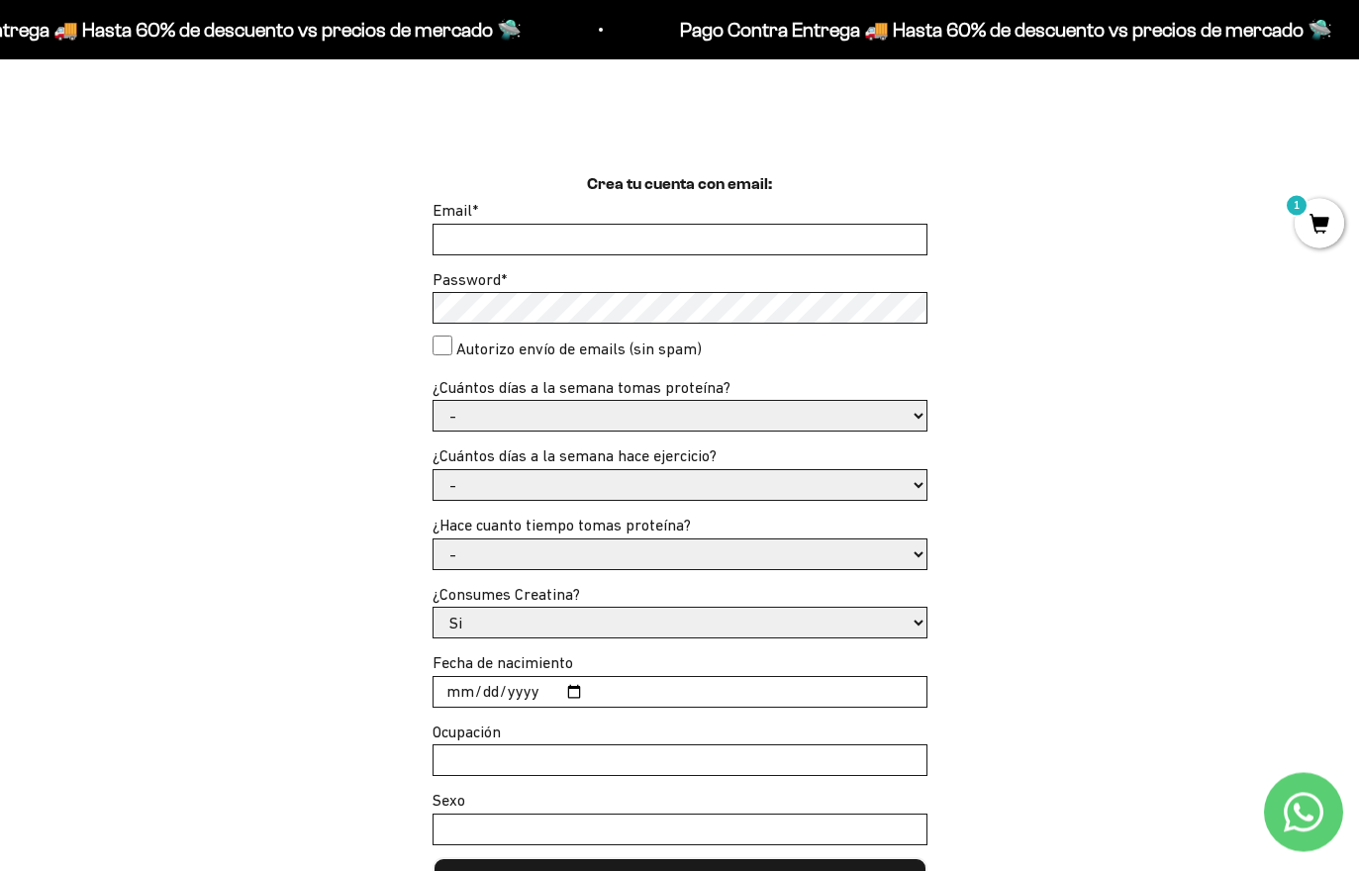
scroll to position [505, 0]
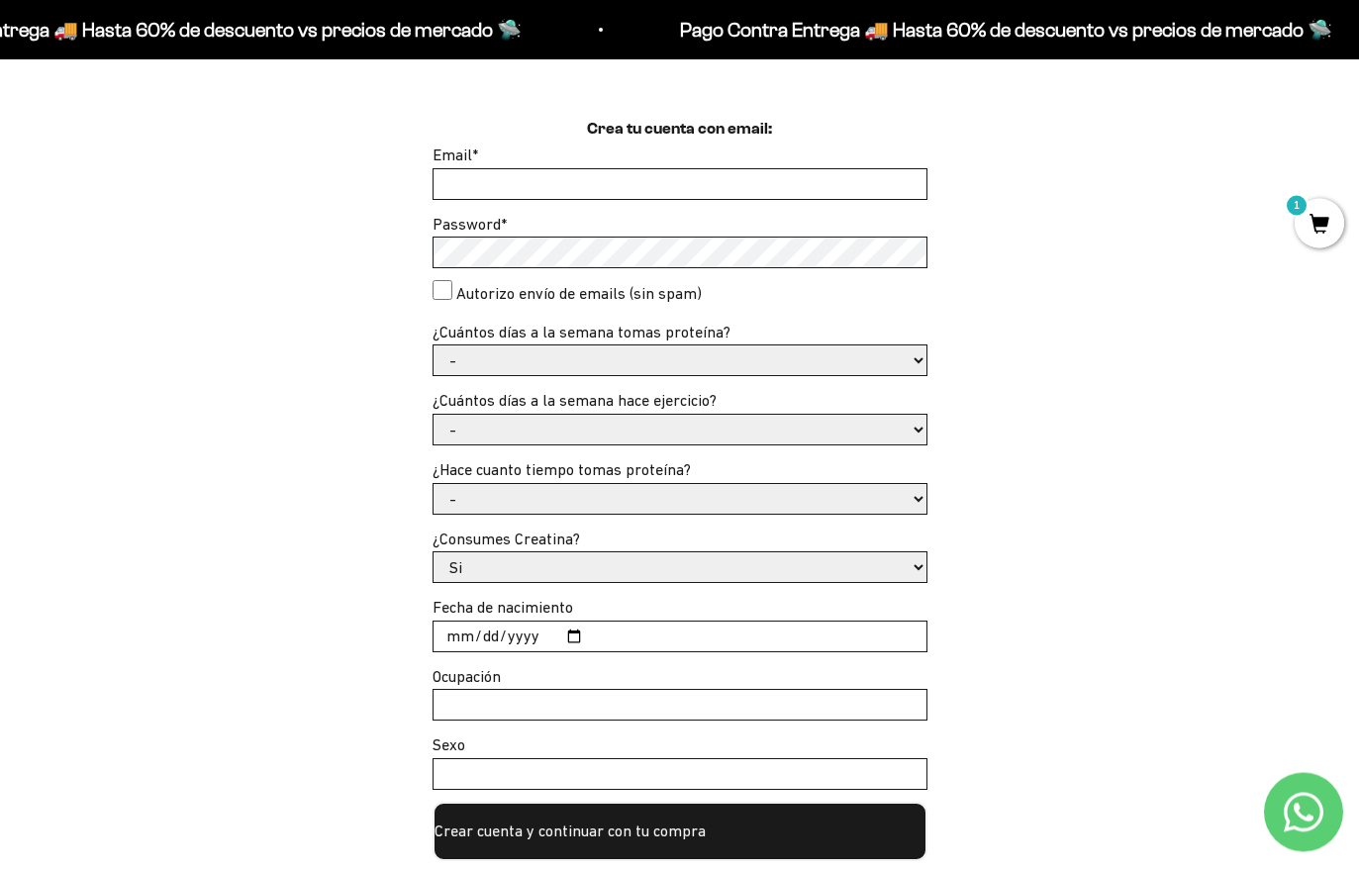
click at [633, 194] on input "Email *" at bounding box center [680, 185] width 493 height 30
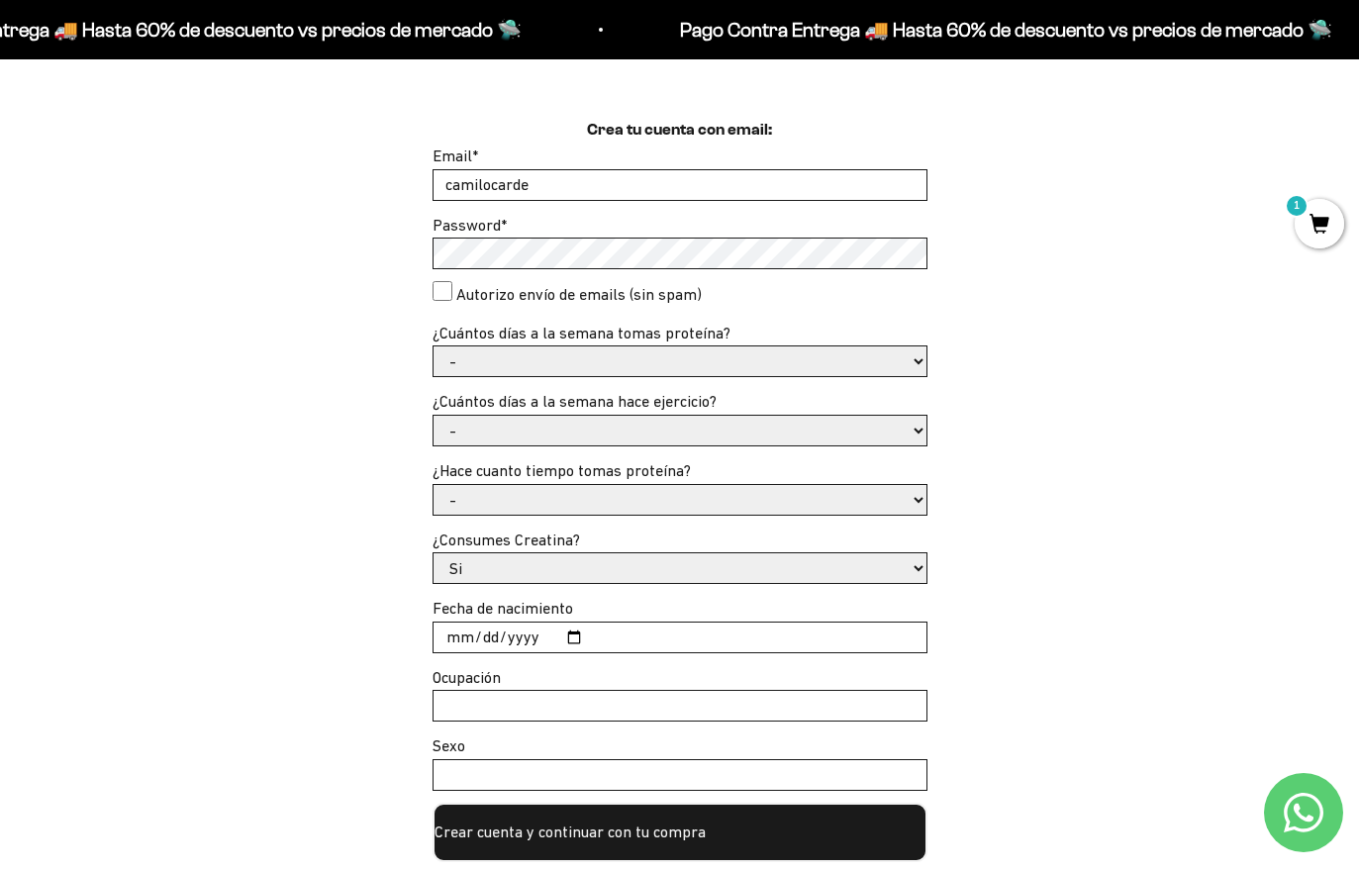
type input "[EMAIL_ADDRESS][DOMAIN_NAME]"
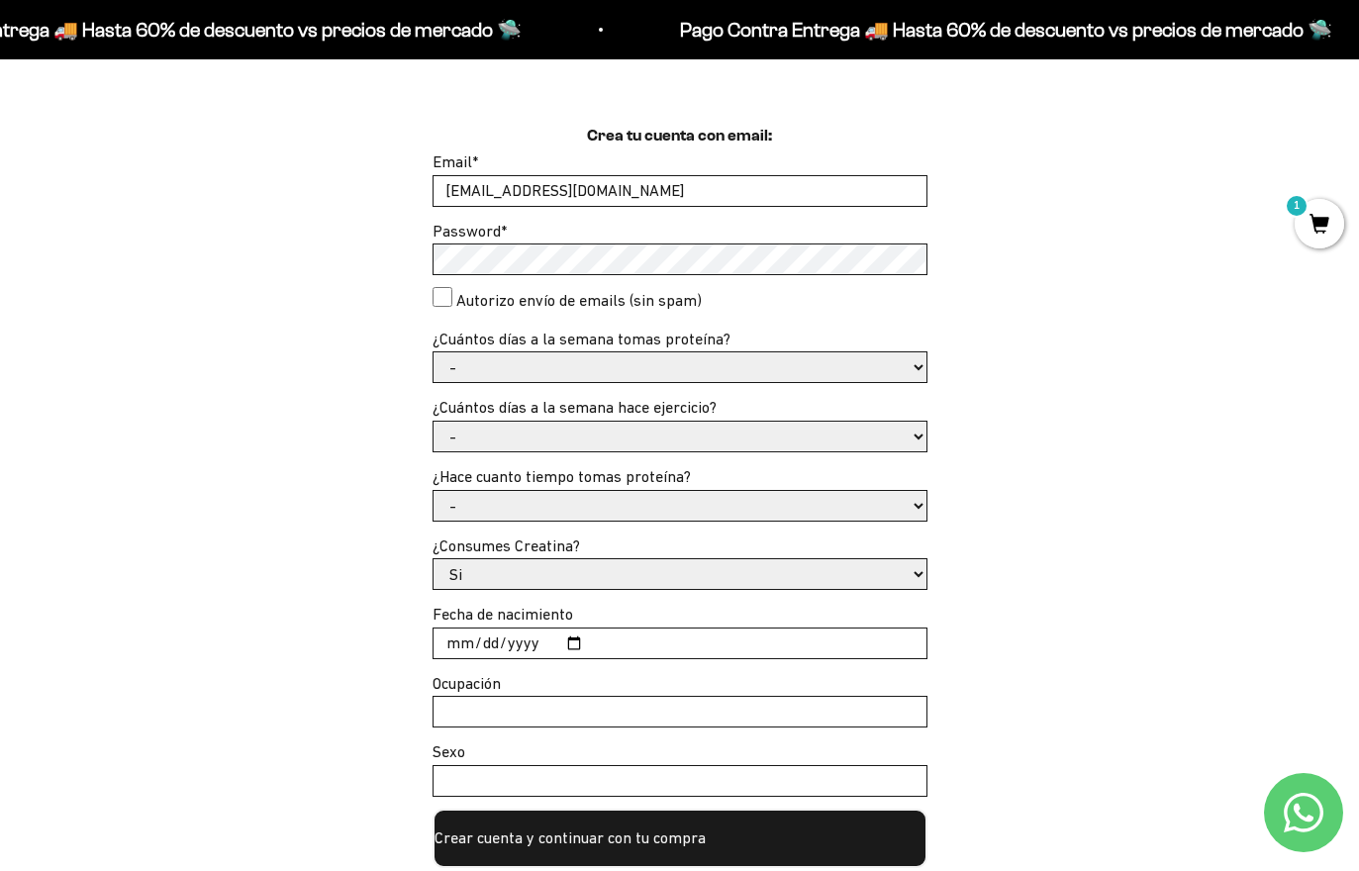
scroll to position [498, 0]
click at [443, 301] on consent"] "Autorizo envío de emails (sin spam)" at bounding box center [443, 298] width 20 height 20
click at [446, 295] on consent"] "Autorizo envío de emails (sin spam)" at bounding box center [443, 297] width 20 height 20
checkbox consent"] "false"
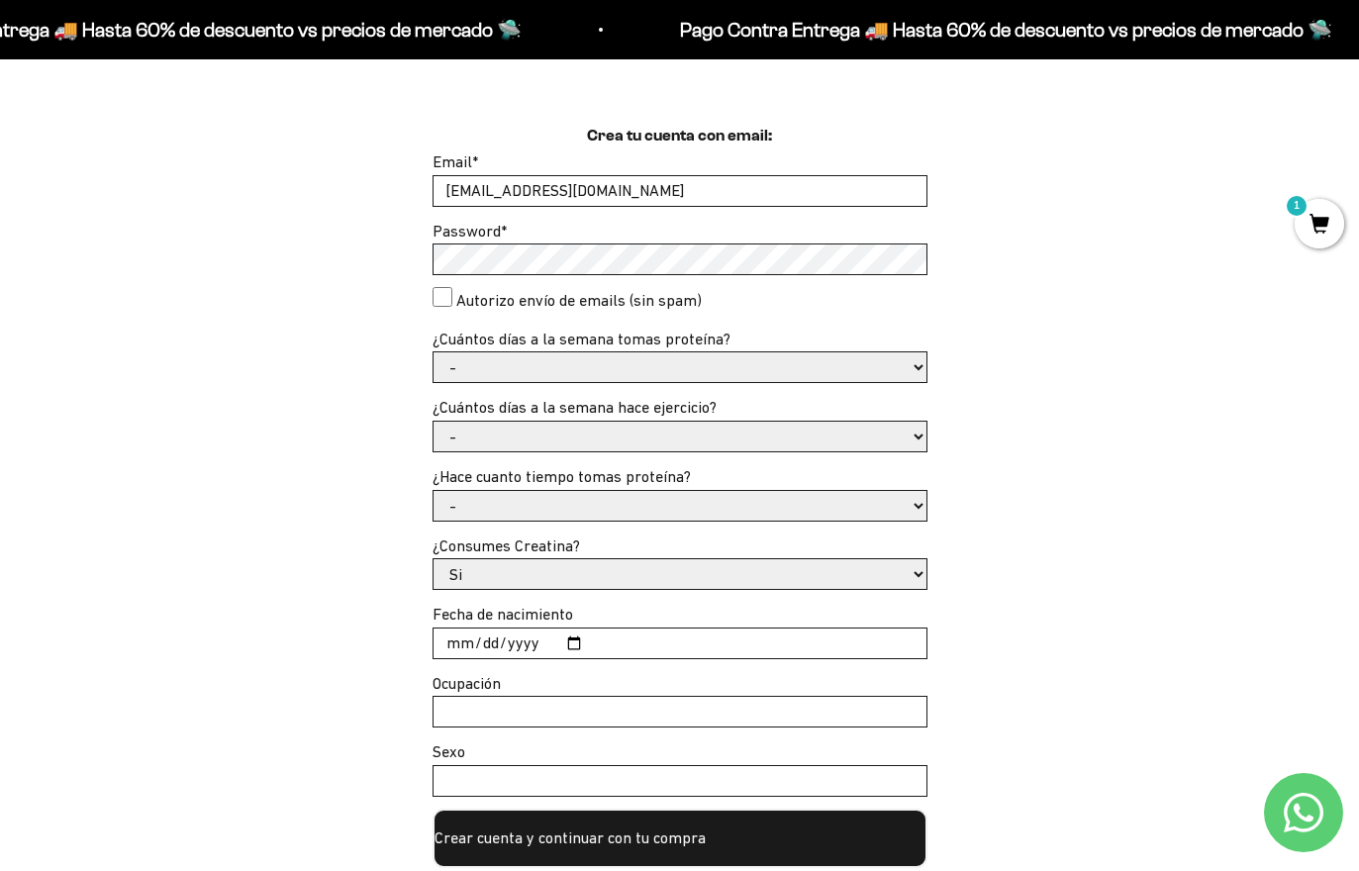
click at [539, 366] on select "- 1 o 2 3 a 5 6 o 7" at bounding box center [680, 367] width 493 height 30
select select "1 o 2"
click at [693, 437] on select "- No hago 1 a 2 días 3 a 5 días 6 o 7 días" at bounding box center [680, 437] width 493 height 30
click at [726, 432] on select "- No hago 1 a 2 días 3 a 5 días 6 o 7 días" at bounding box center [680, 437] width 493 height 30
select select "6 o 7 días"
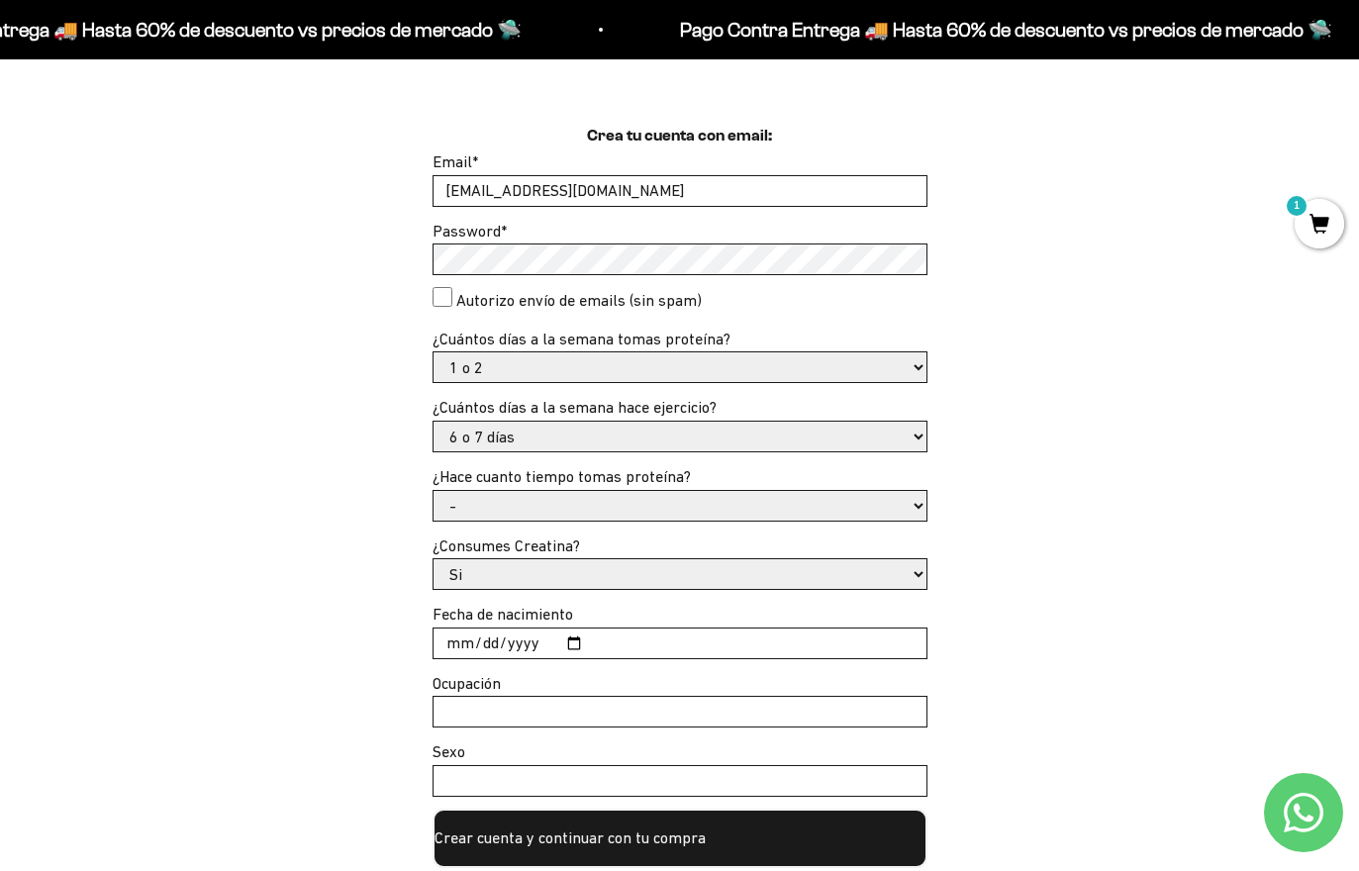
click at [644, 510] on select "- Apenas estoy empezando Menos de 6 meses Más de 6 meses Hace más de un año" at bounding box center [680, 506] width 493 height 30
select select "Apenas estoy empezando"
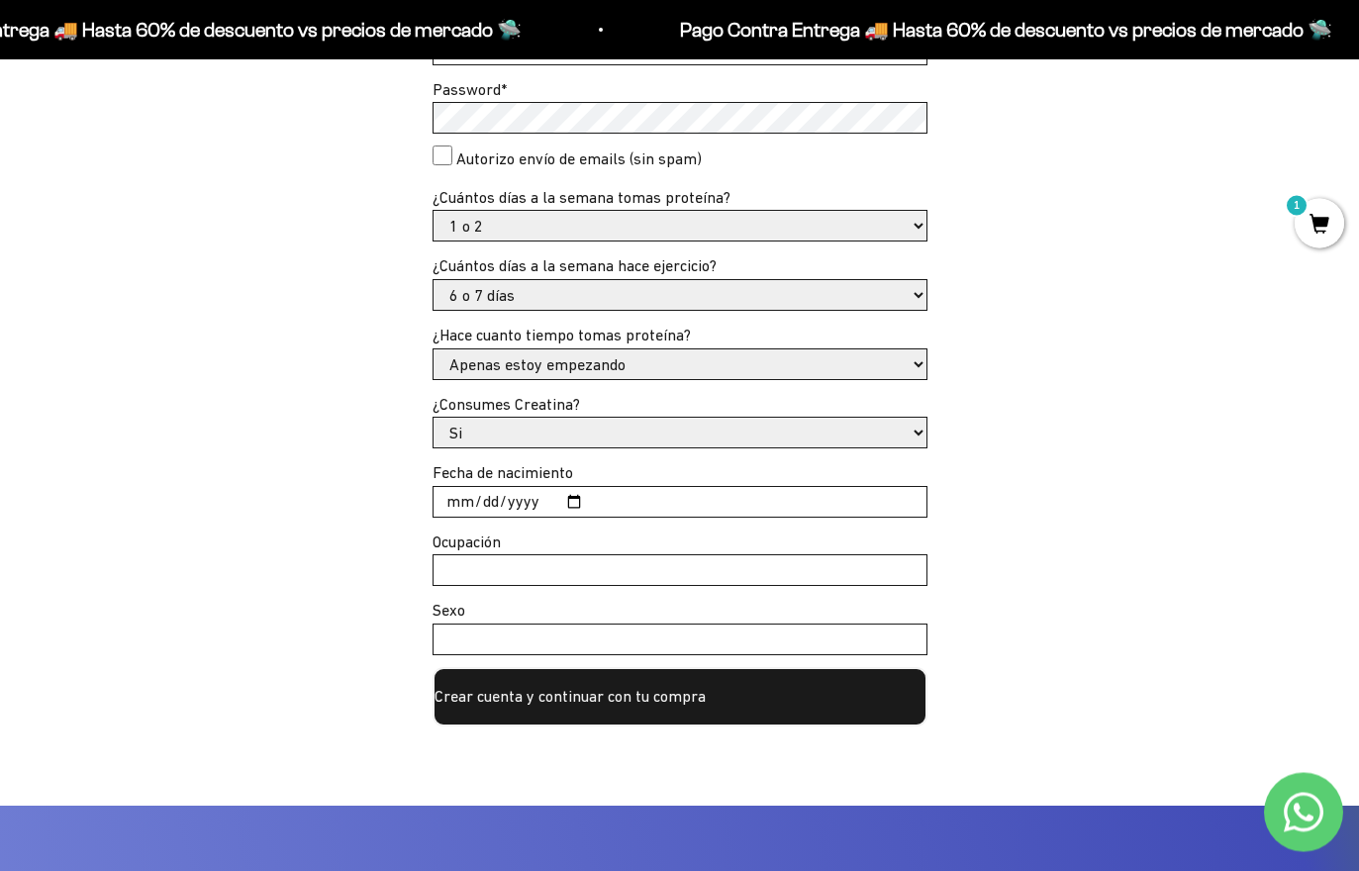
click at [659, 497] on input "Fecha de nacimiento" at bounding box center [680, 503] width 493 height 30
type input "[DATE]"
click at [785, 565] on input "Ocupación" at bounding box center [680, 570] width 493 height 30
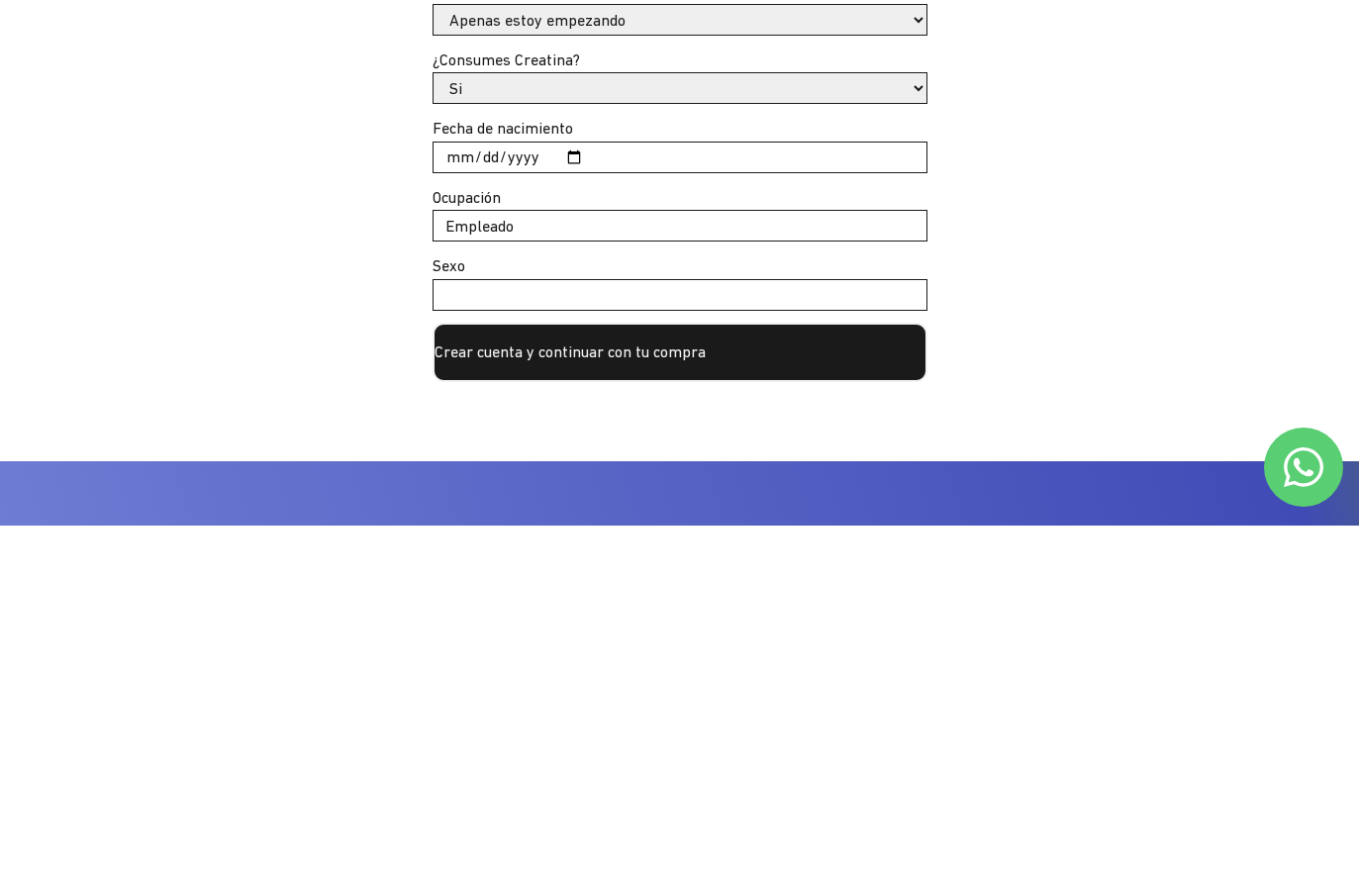
type input "Empleado"
click at [873, 626] on input "Sexo" at bounding box center [680, 641] width 493 height 30
type input "Masculino"
click at [835, 668] on button "Crear cuenta y continuar con tu compra" at bounding box center [680, 697] width 495 height 59
